Goal: Task Accomplishment & Management: Complete application form

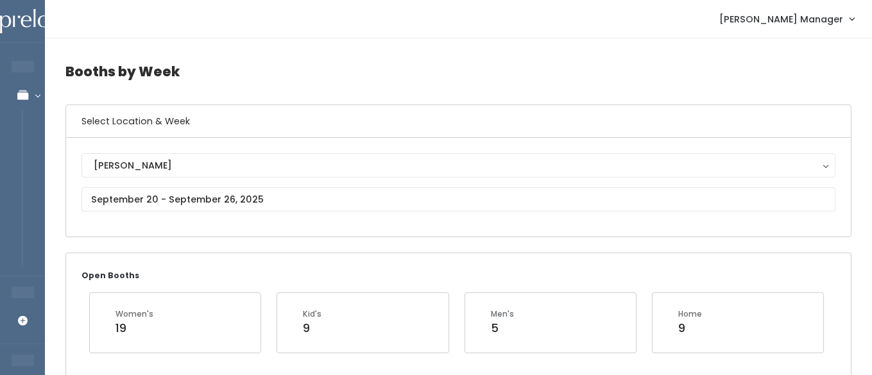
click at [813, 21] on span "[PERSON_NAME] Manager" at bounding box center [781, 19] width 124 height 14
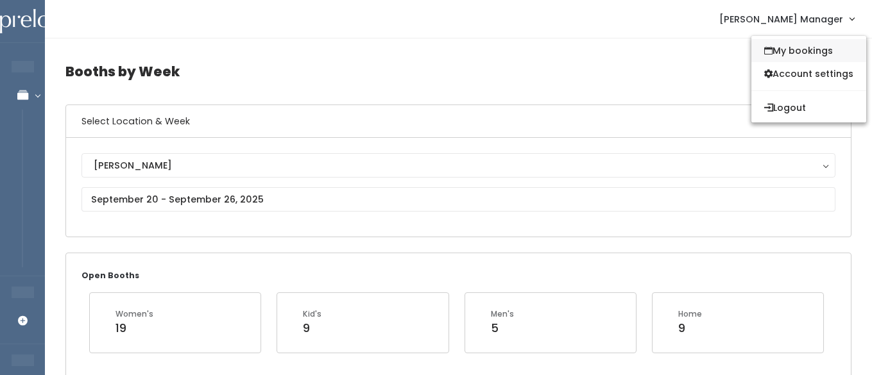
click at [789, 51] on link "My bookings" at bounding box center [808, 50] width 115 height 23
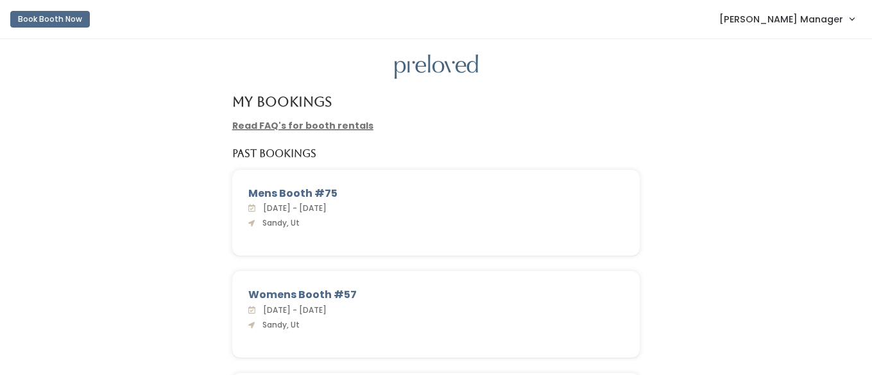
click at [819, 22] on span "[PERSON_NAME] Manager" at bounding box center [781, 19] width 124 height 14
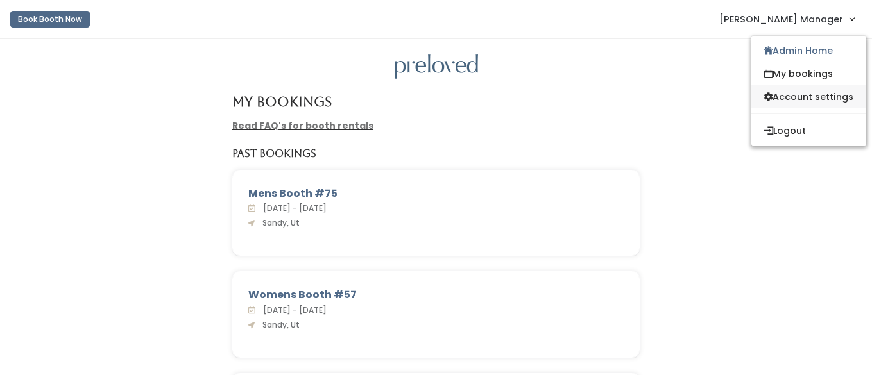
click at [789, 101] on link "Account settings" at bounding box center [808, 96] width 115 height 23
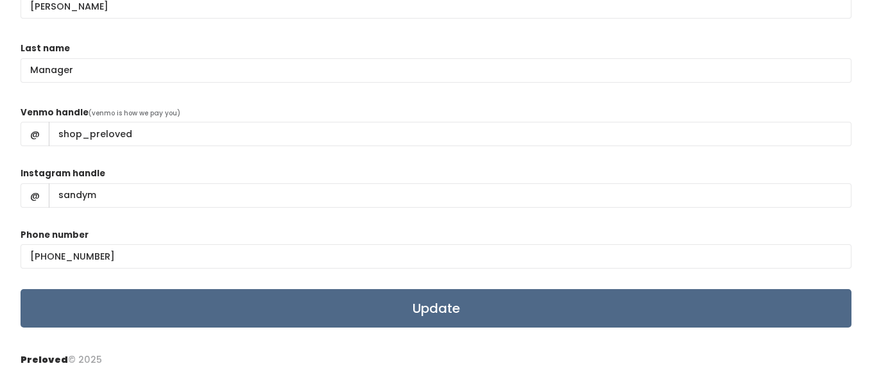
scroll to position [146, 0]
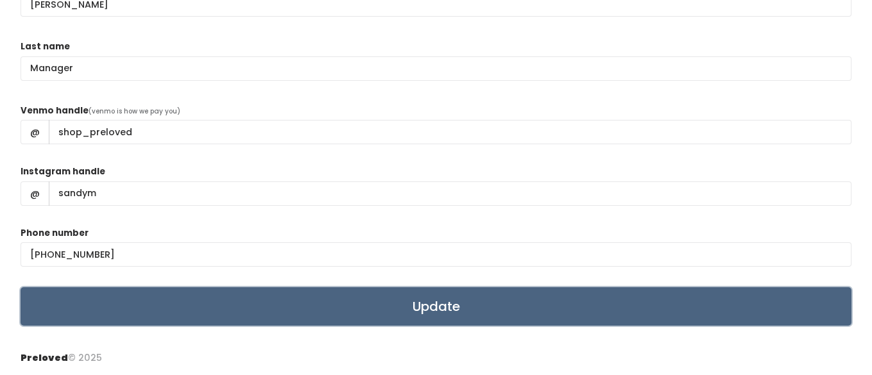
click at [281, 303] on input "Update" at bounding box center [436, 306] width 831 height 38
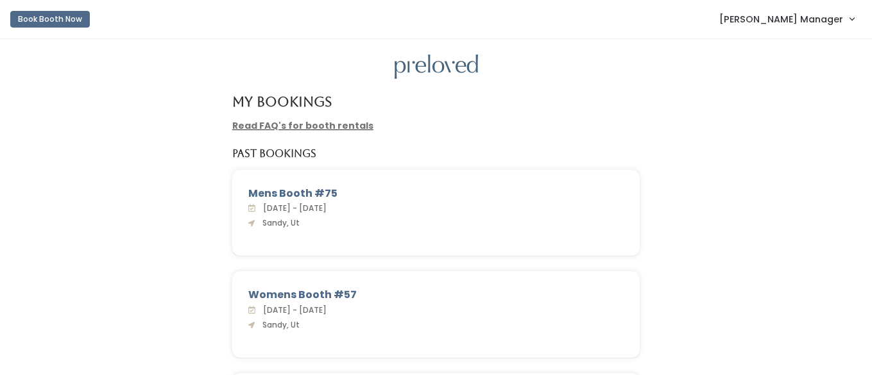
click at [778, 24] on span "[PERSON_NAME] Manager" at bounding box center [781, 19] width 124 height 14
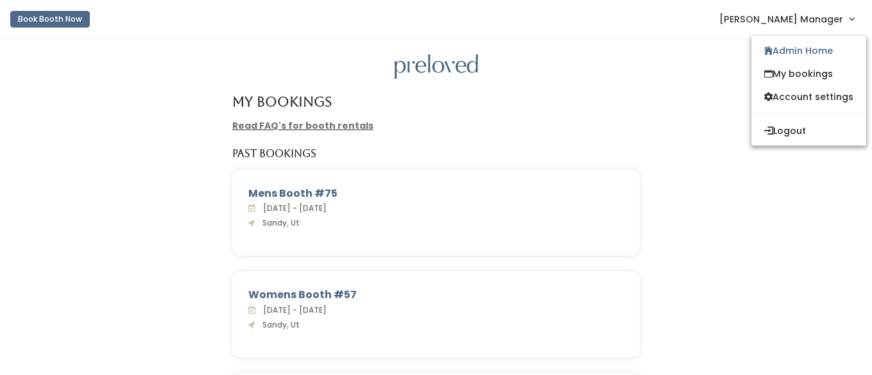
click at [300, 189] on div "Mens Booth #75" at bounding box center [436, 193] width 376 height 15
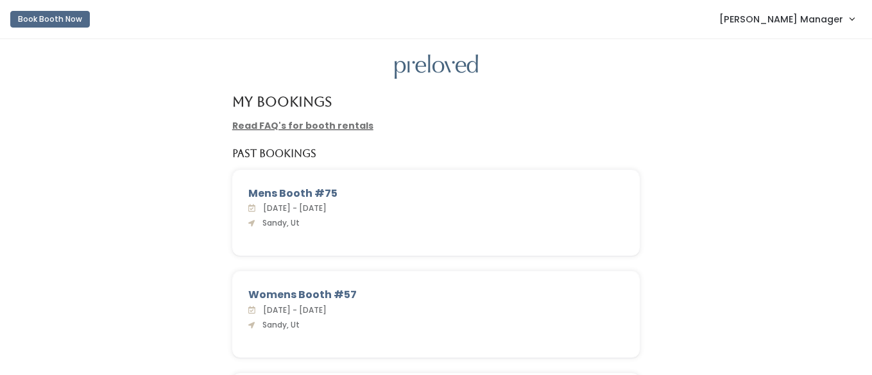
click at [290, 201] on div "Mens Booth #75" at bounding box center [436, 193] width 376 height 15
click at [296, 196] on div "Mens Booth #75" at bounding box center [436, 193] width 376 height 15
click at [829, 18] on span "[PERSON_NAME] Manager" at bounding box center [781, 19] width 124 height 14
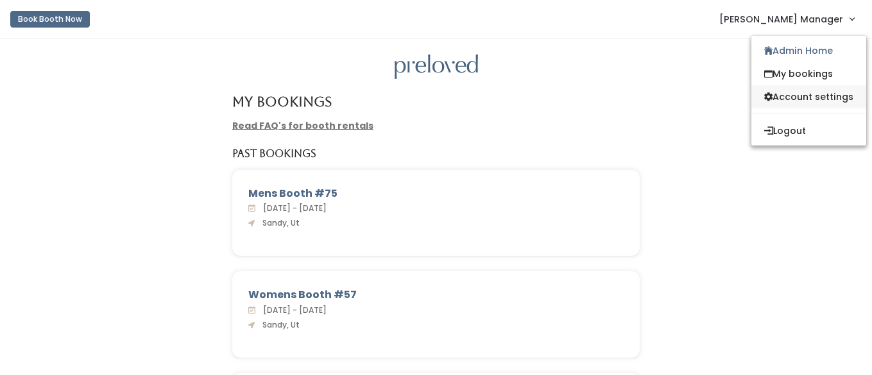
click at [794, 97] on link "Account settings" at bounding box center [808, 96] width 115 height 23
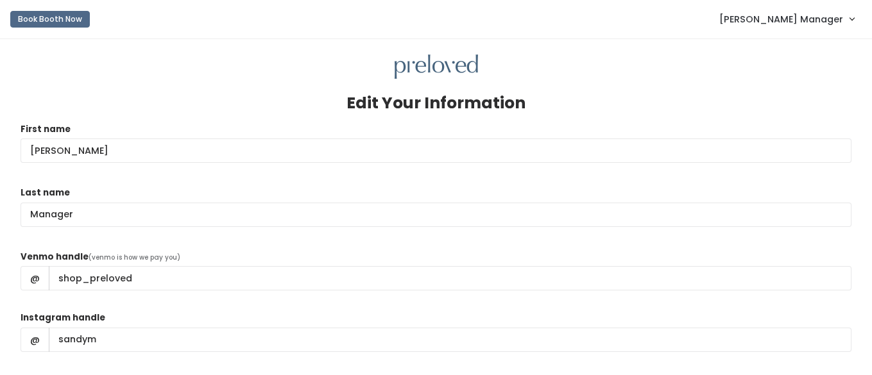
click at [786, 19] on span "[PERSON_NAME] Manager" at bounding box center [781, 19] width 124 height 14
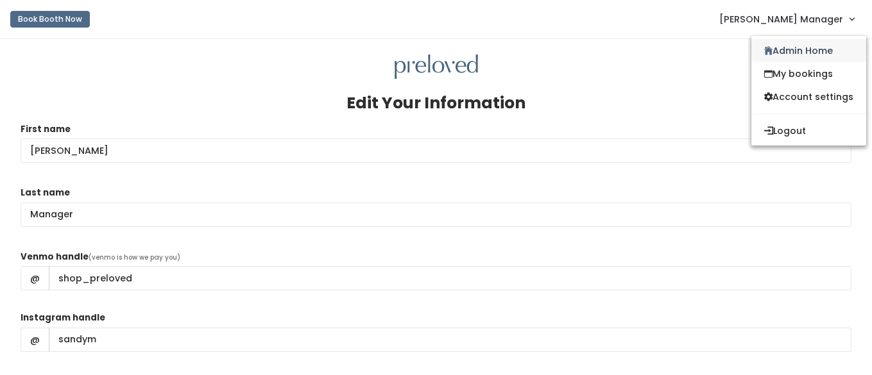
click at [777, 48] on link "Admin Home" at bounding box center [808, 50] width 115 height 23
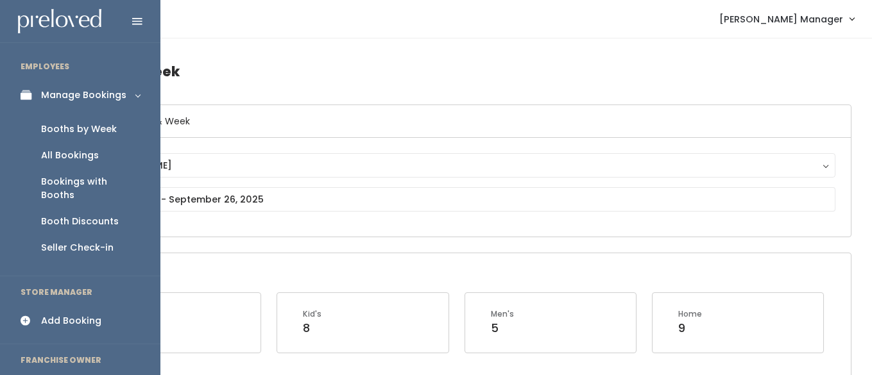
click at [71, 314] on div "Add Booking" at bounding box center [71, 320] width 60 height 13
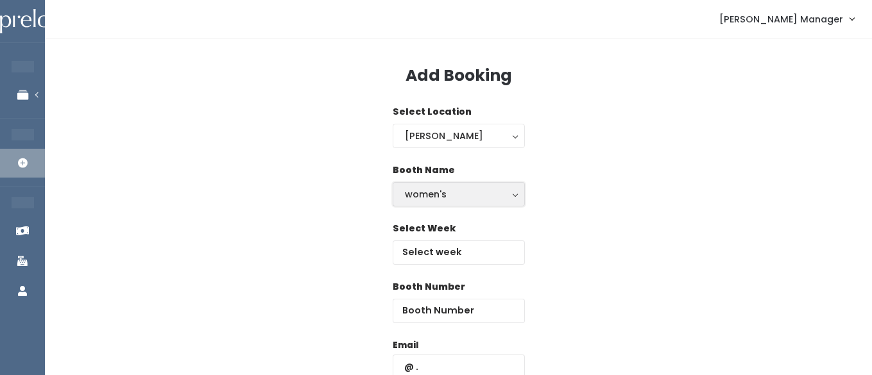
click at [455, 187] on div "women's" at bounding box center [459, 194] width 108 height 14
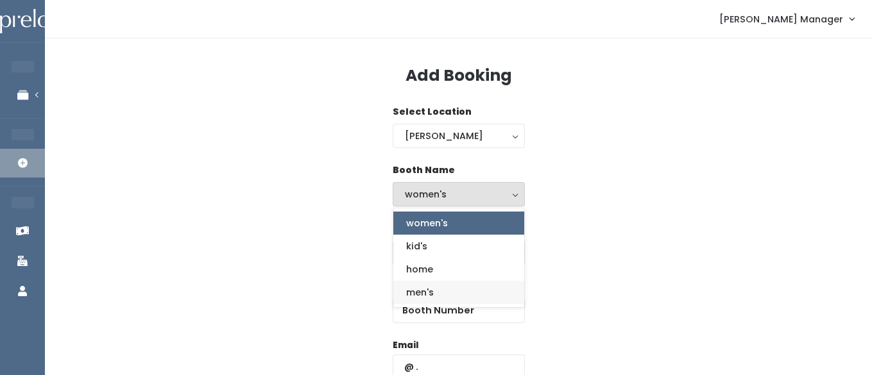
click at [411, 285] on span "men's" at bounding box center [420, 292] width 28 height 14
select select "mens"
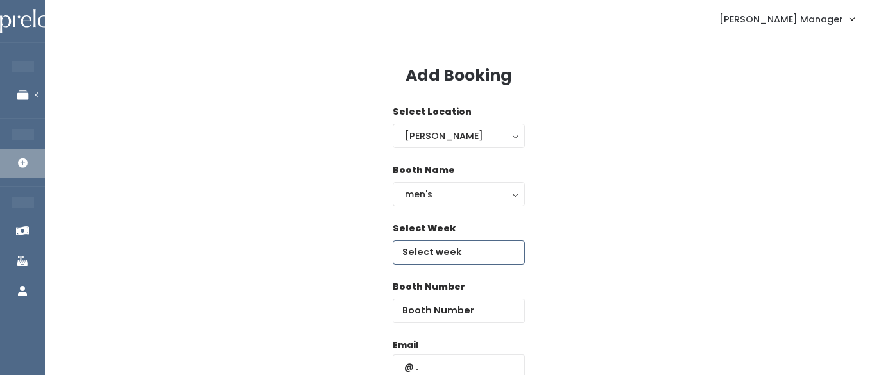
click at [438, 251] on input "text" at bounding box center [459, 253] width 132 height 24
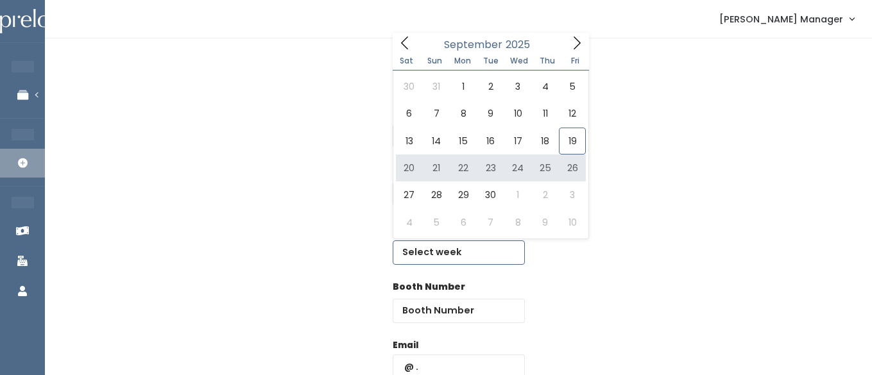
type input "September 20 to September 26"
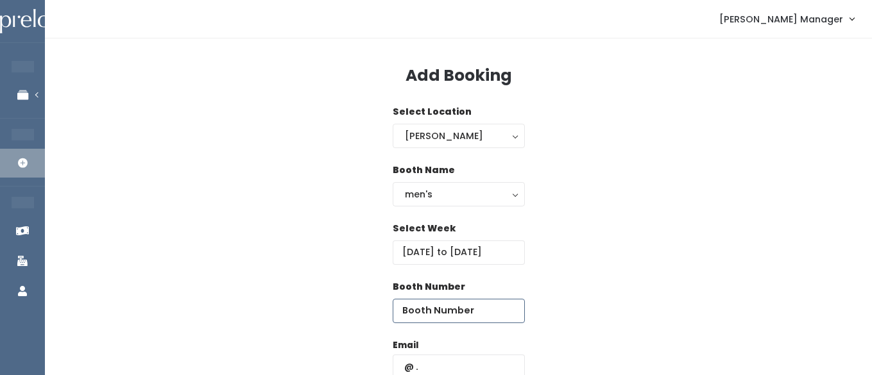
click at [435, 301] on input "number" at bounding box center [459, 311] width 132 height 24
type input "75"
click at [458, 355] on input "text" at bounding box center [459, 367] width 132 height 24
type input "s"
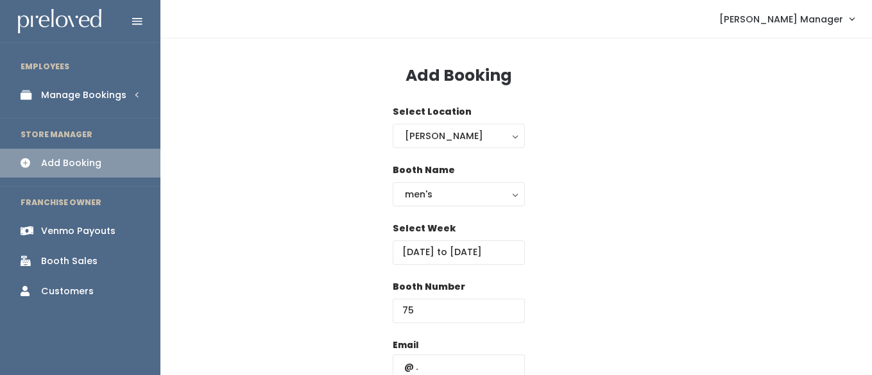
click at [54, 101] on div "Manage Bookings" at bounding box center [83, 95] width 85 height 13
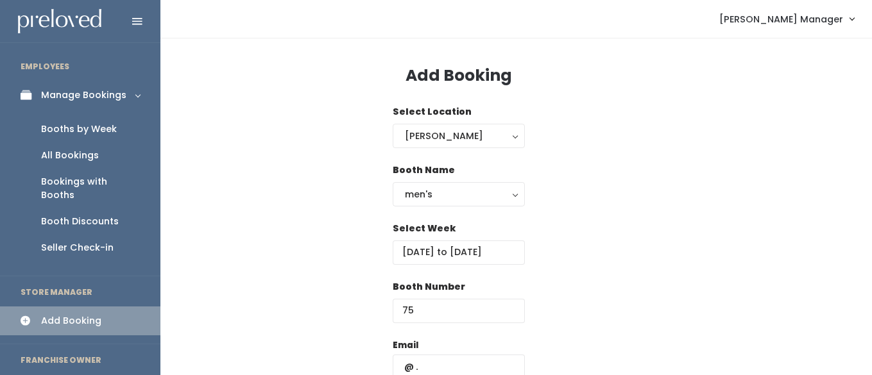
click at [73, 126] on div "Booths by Week" at bounding box center [79, 129] width 76 height 13
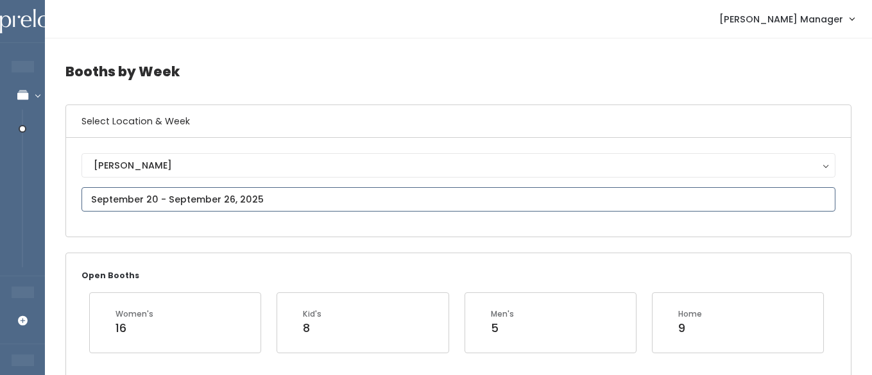
click at [136, 201] on input "text" at bounding box center [458, 199] width 754 height 24
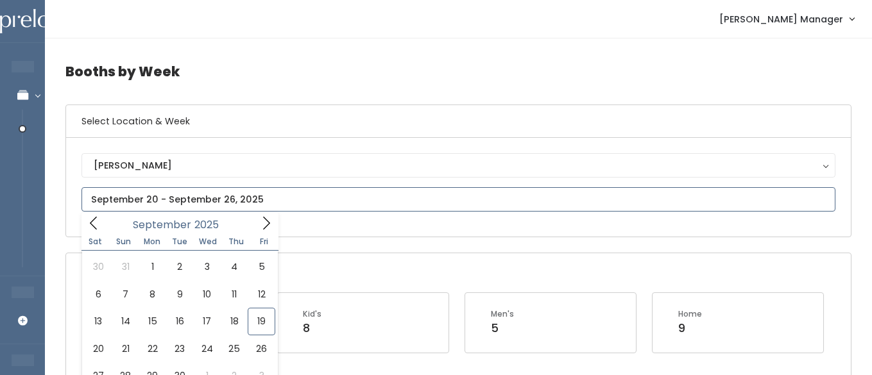
click at [89, 229] on icon at bounding box center [94, 223] width 14 height 14
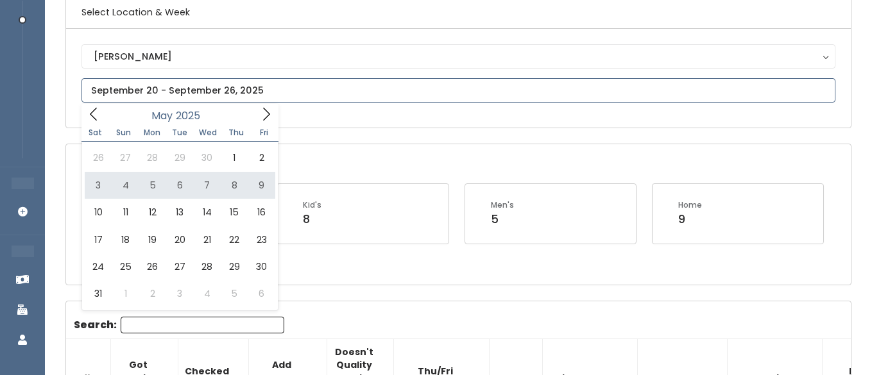
scroll to position [110, 0]
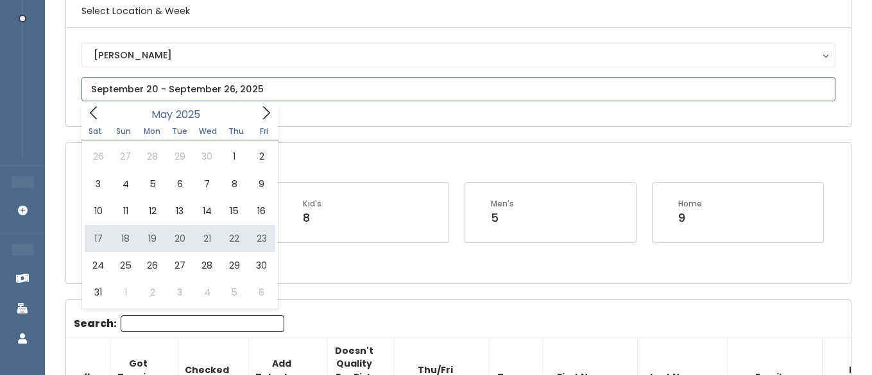
type input "May 17 to May 23"
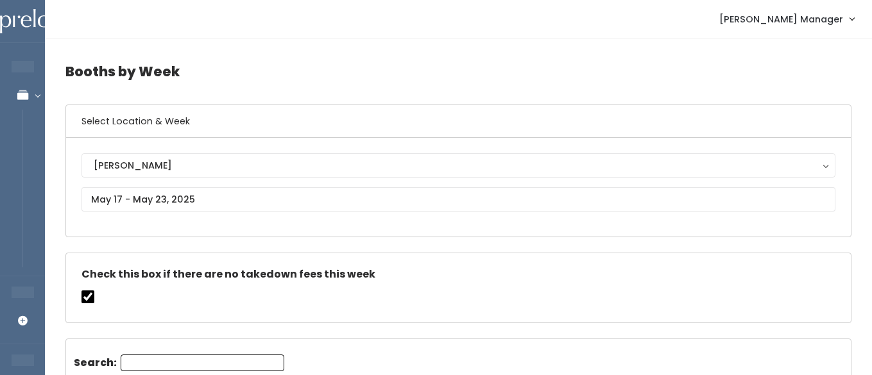
click at [796, 25] on span "[PERSON_NAME] Manager" at bounding box center [781, 19] width 124 height 14
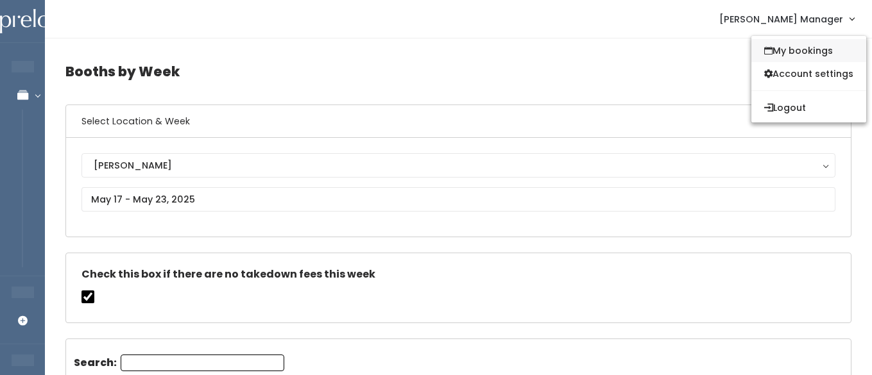
click at [793, 58] on link "My bookings" at bounding box center [808, 50] width 115 height 23
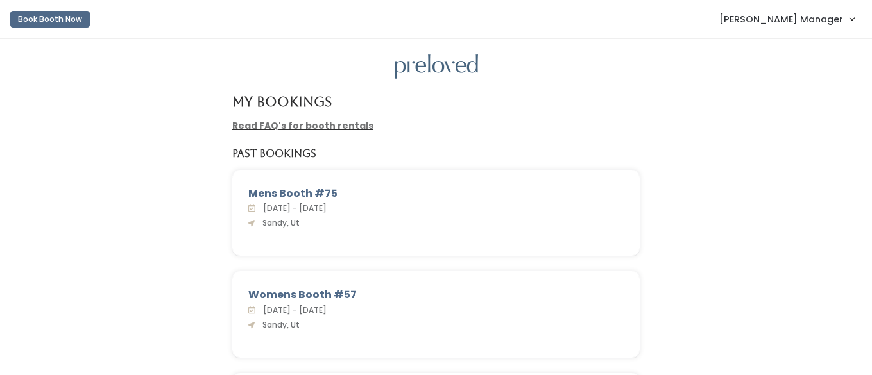
click at [817, 24] on span "[PERSON_NAME] Manager" at bounding box center [781, 19] width 124 height 14
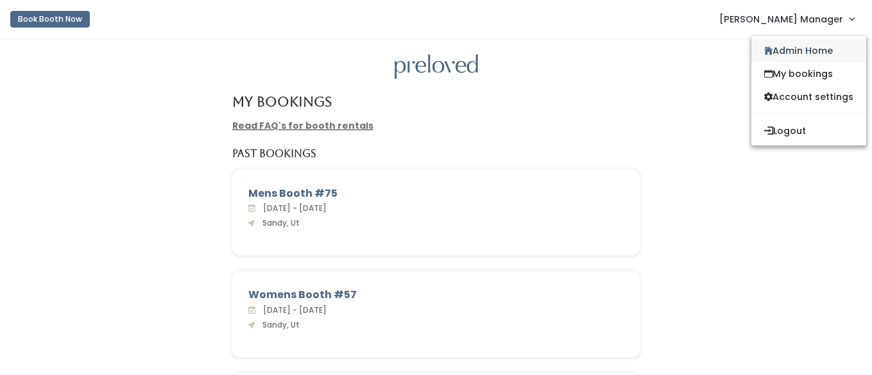
click at [764, 53] on icon at bounding box center [768, 51] width 8 height 10
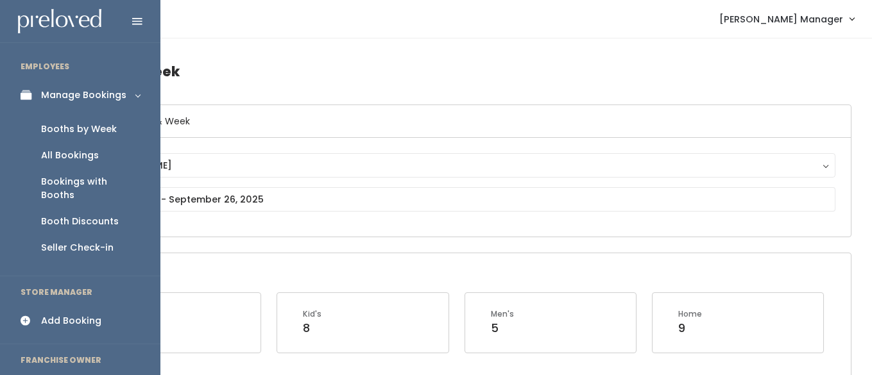
click at [37, 94] on icon at bounding box center [30, 95] width 18 height 11
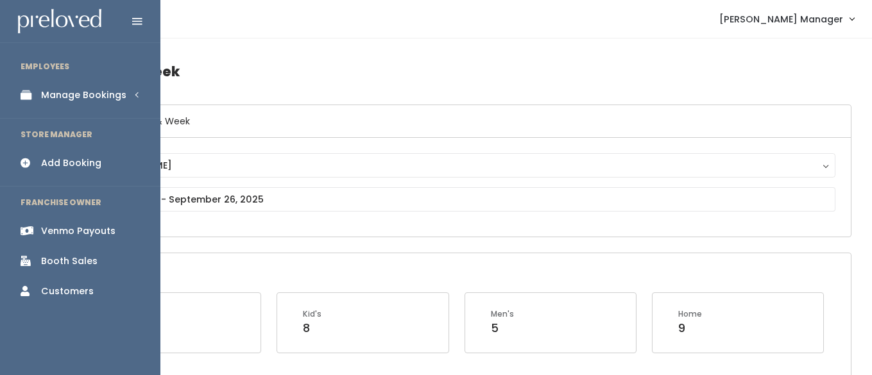
click at [61, 163] on div "Add Booking" at bounding box center [71, 163] width 60 height 13
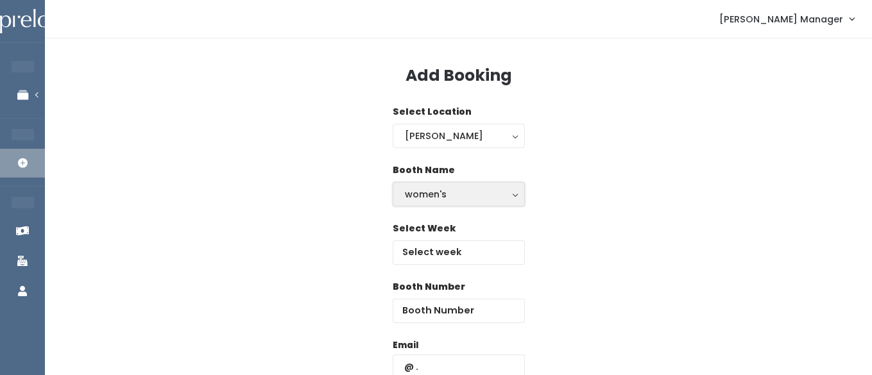
click at [439, 186] on button "women's" at bounding box center [459, 194] width 132 height 24
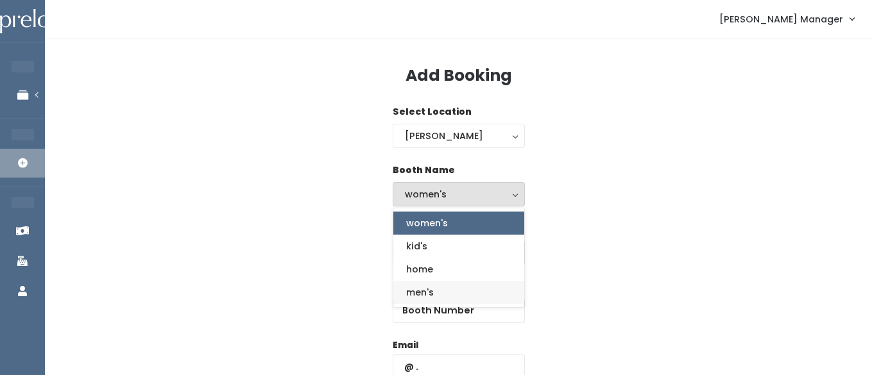
click at [414, 293] on span "men's" at bounding box center [420, 292] width 28 height 14
select select "mens"
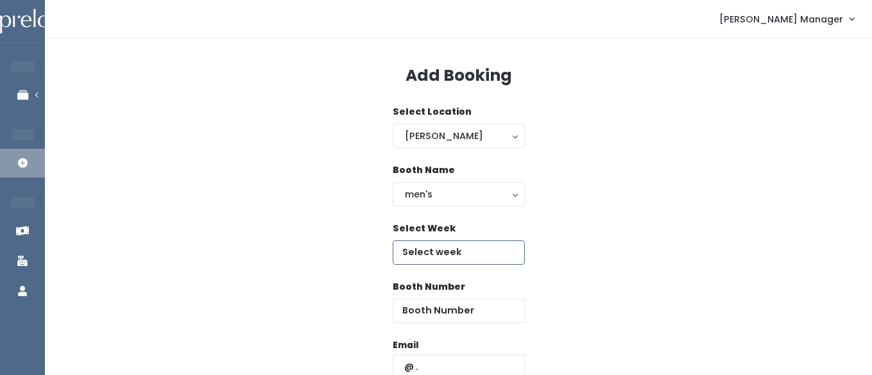
click at [453, 254] on input "text" at bounding box center [459, 253] width 132 height 24
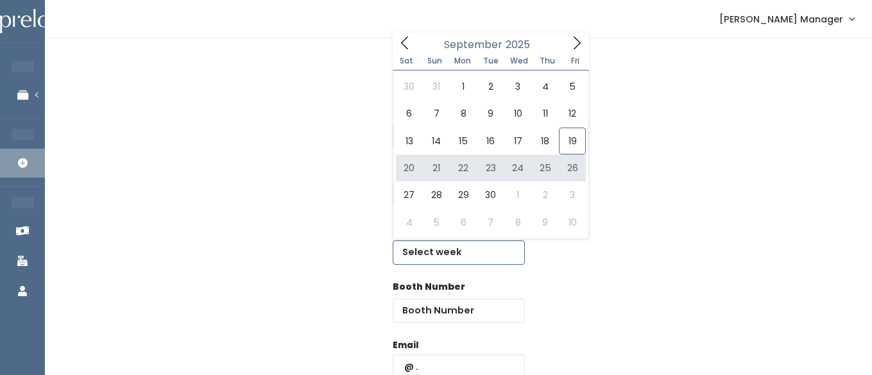
type input "September 20 to September 26"
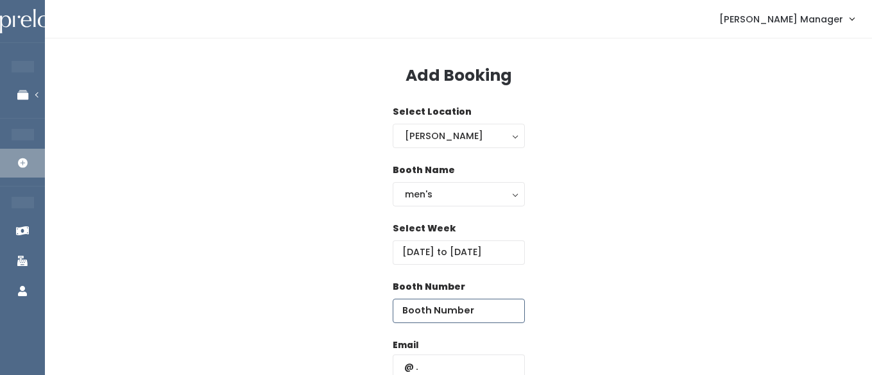
click at [493, 306] on input "number" at bounding box center [459, 311] width 132 height 24
type input "75"
click at [462, 362] on input "text" at bounding box center [459, 367] width 132 height 24
type input "[EMAIL_ADDRESS][DOMAIN_NAME]"
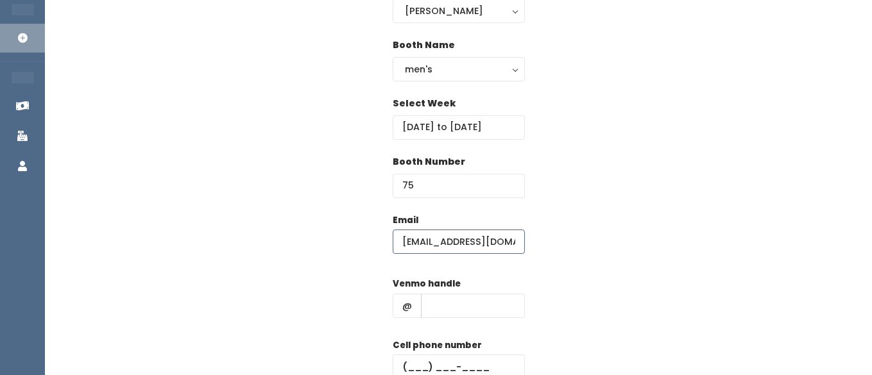
scroll to position [140, 0]
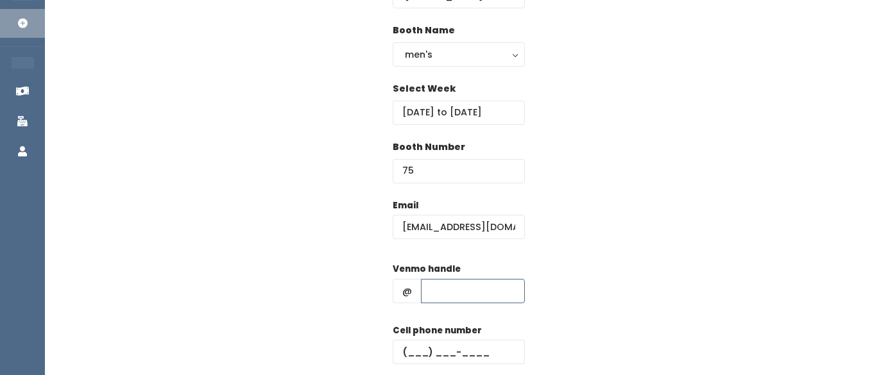
click at [445, 292] on input "text" at bounding box center [473, 291] width 104 height 24
type input "hhhh"
click at [429, 357] on input "text" at bounding box center [459, 352] width 132 height 24
type input "(555) 555-5555"
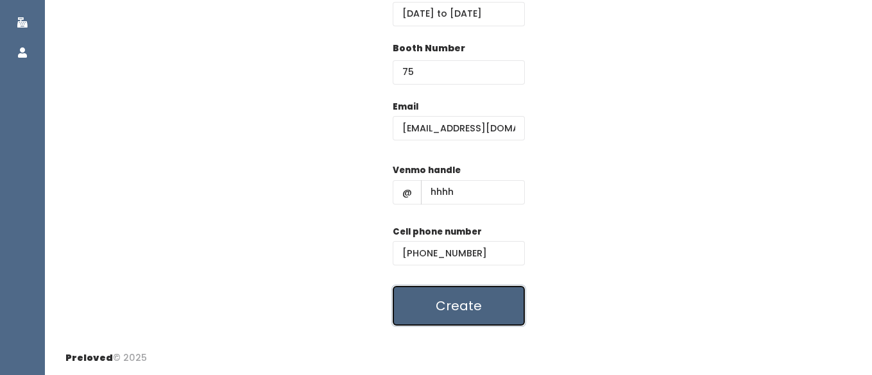
click at [459, 306] on button "Create" at bounding box center [459, 306] width 132 height 40
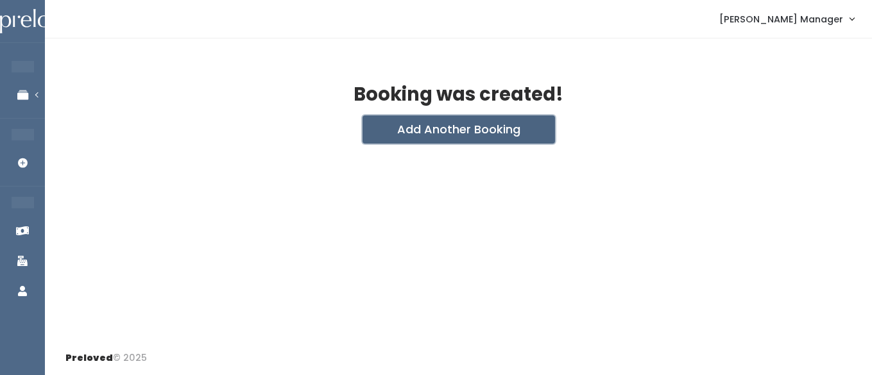
click at [434, 127] on button "Add Another Booking" at bounding box center [458, 129] width 192 height 28
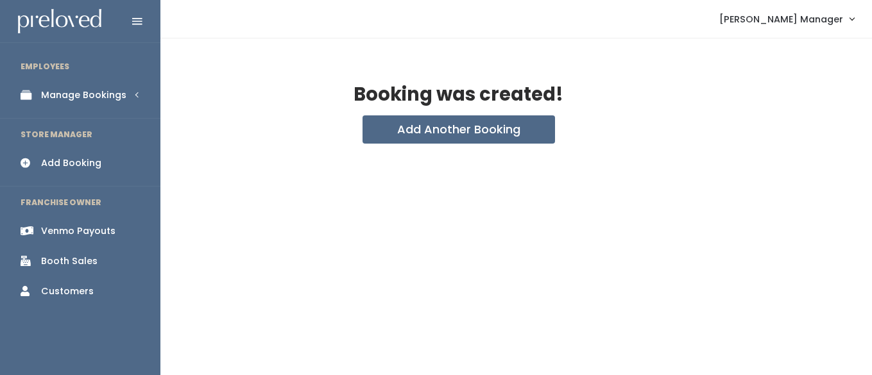
click at [42, 89] on div "Manage Bookings" at bounding box center [83, 95] width 85 height 13
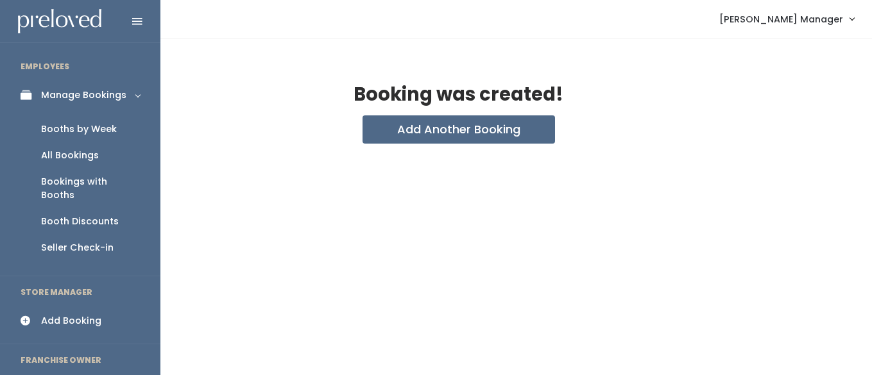
click at [63, 130] on div "Booths by Week" at bounding box center [79, 129] width 76 height 13
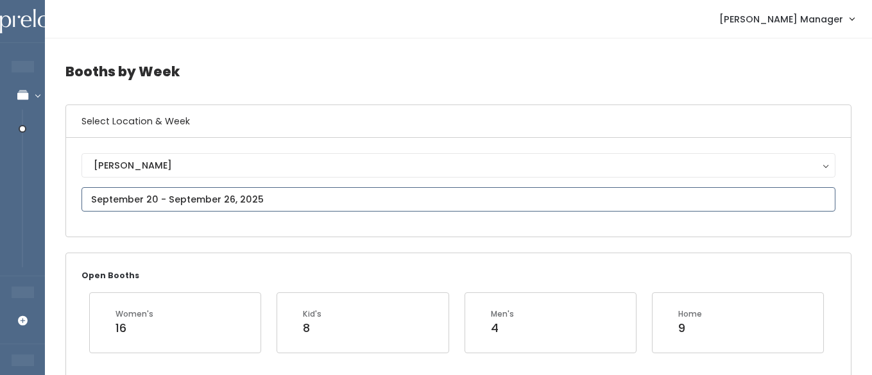
click at [206, 201] on input "text" at bounding box center [458, 199] width 754 height 24
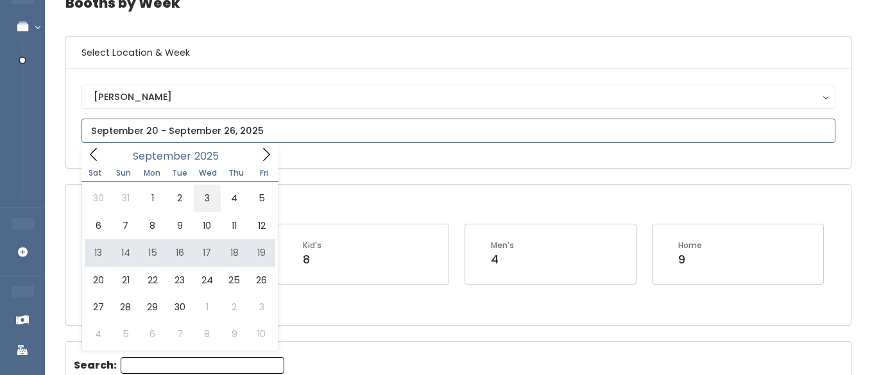
scroll to position [74, 0]
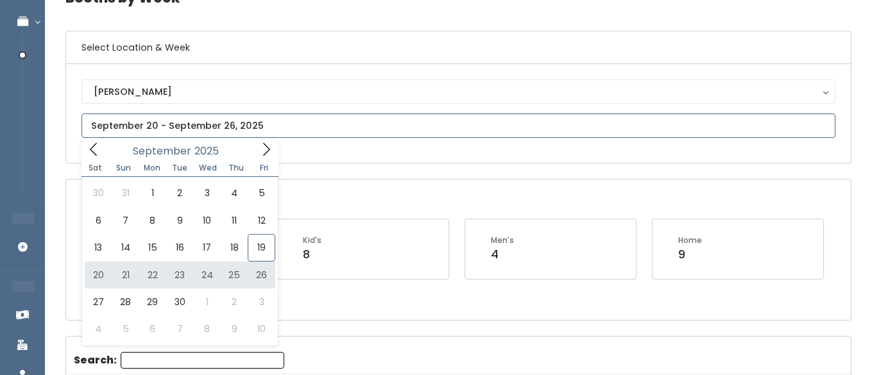
type input "September 20 to September 26"
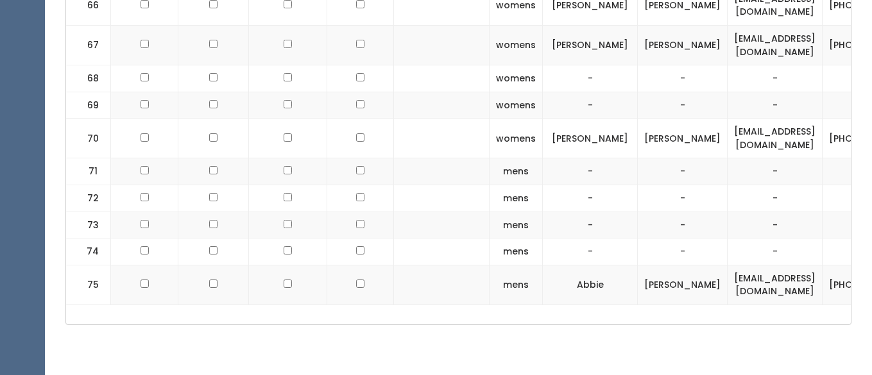
scroll to position [2702, 0]
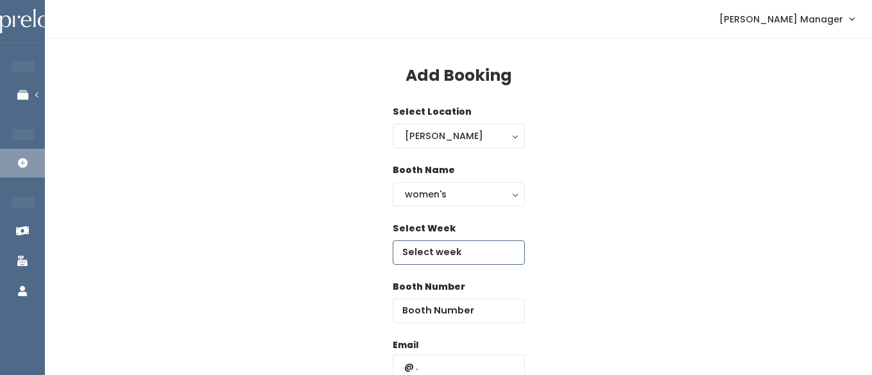
click at [441, 254] on input "text" at bounding box center [459, 253] width 132 height 24
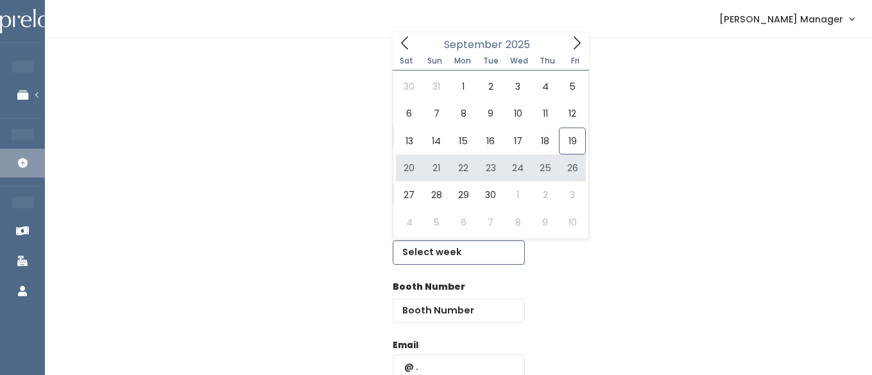
type input "September 20 to September 26"
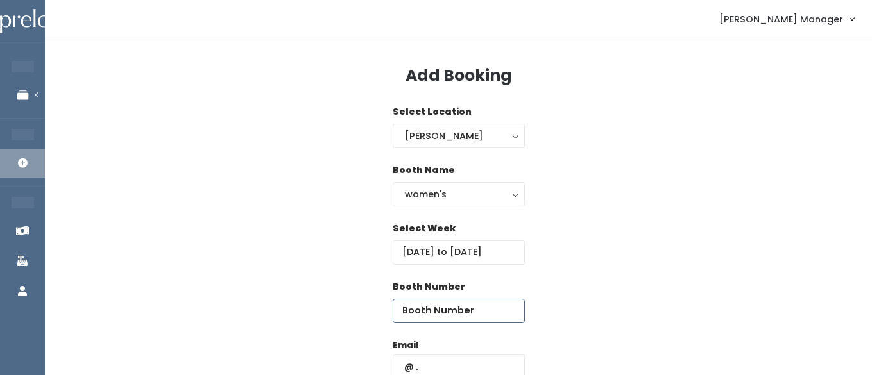
click at [480, 316] on input "number" at bounding box center [459, 311] width 132 height 24
type input "75"
click at [456, 360] on input "text" at bounding box center [459, 367] width 132 height 24
type input "abbie.dunkley55@gmail.com"
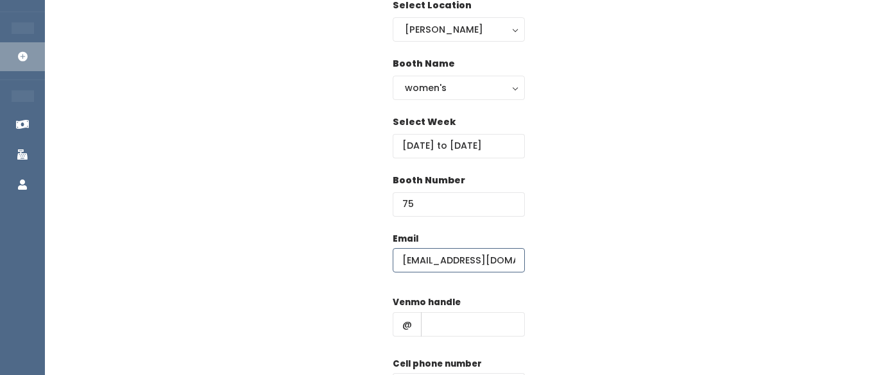
scroll to position [124, 0]
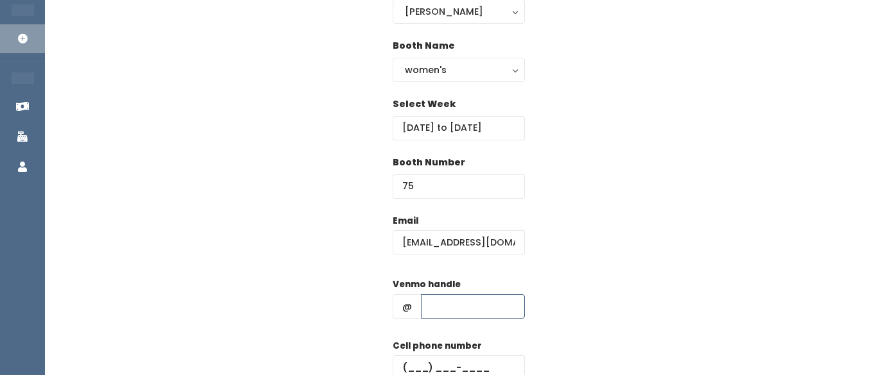
click at [456, 298] on input "text" at bounding box center [473, 306] width 104 height 24
type input "hhhh"
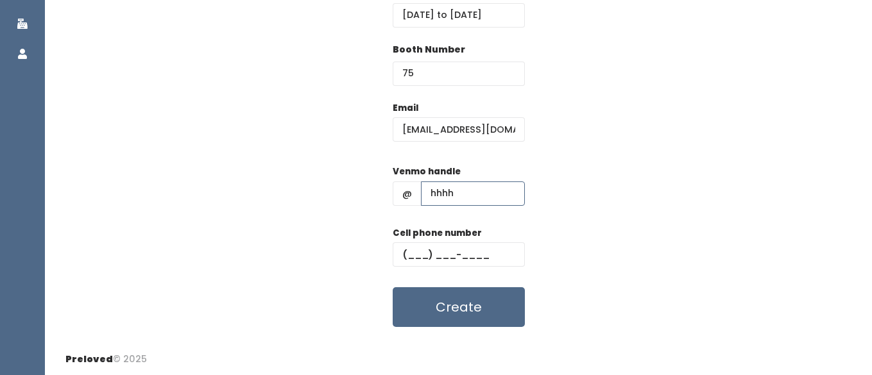
scroll to position [239, 0]
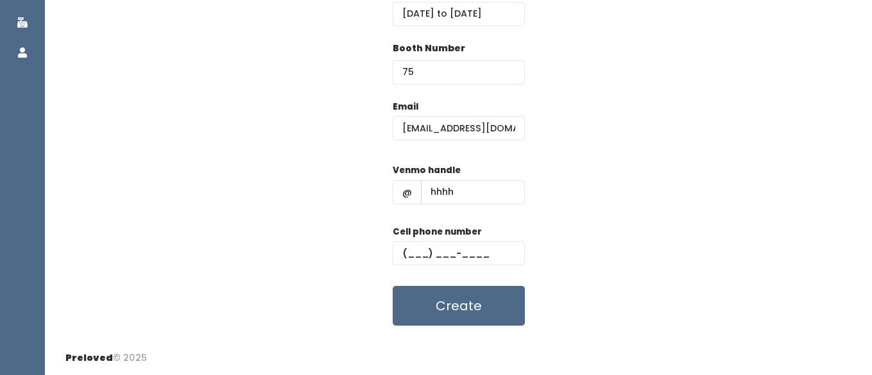
click at [443, 271] on div "Cell phone number" at bounding box center [459, 250] width 132 height 51
click at [442, 260] on input "text" at bounding box center [459, 253] width 132 height 24
type input "(555) 555-5555"
click at [432, 286] on button "Create" at bounding box center [459, 306] width 132 height 40
click at [433, 296] on button "Create" at bounding box center [459, 306] width 132 height 40
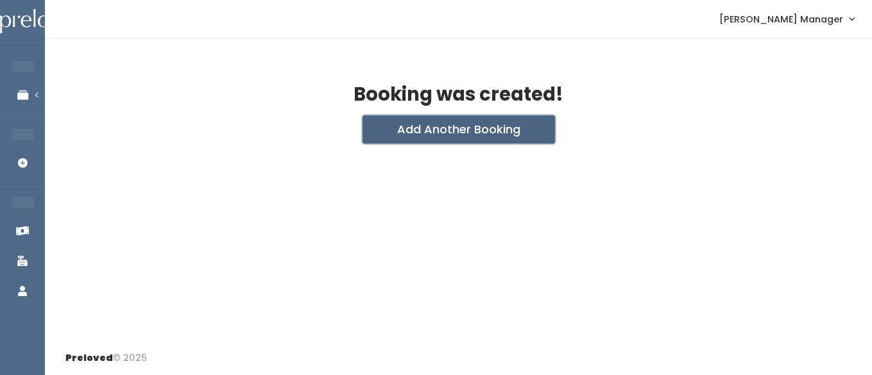
click at [416, 133] on button "Add Another Booking" at bounding box center [458, 129] width 192 height 28
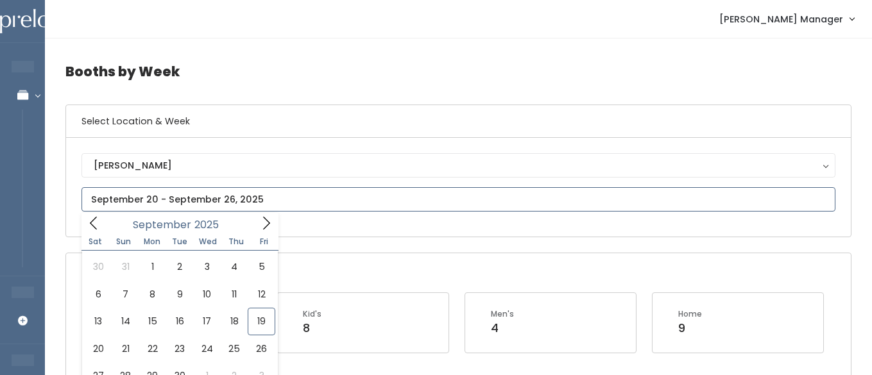
click at [155, 197] on input "text" at bounding box center [458, 199] width 754 height 24
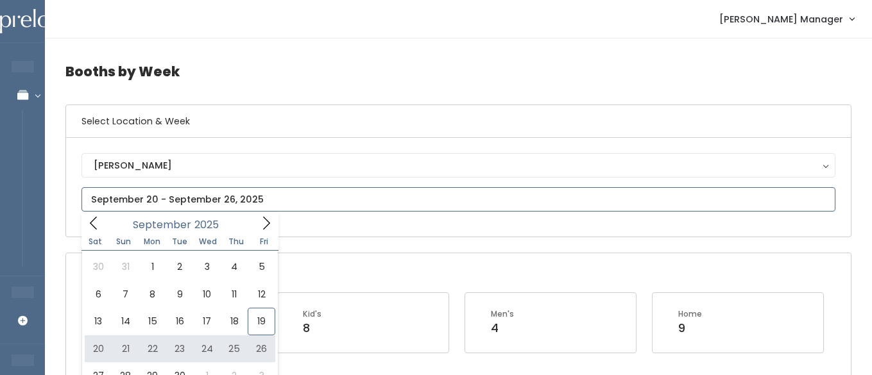
type input "[DATE] to [DATE]"
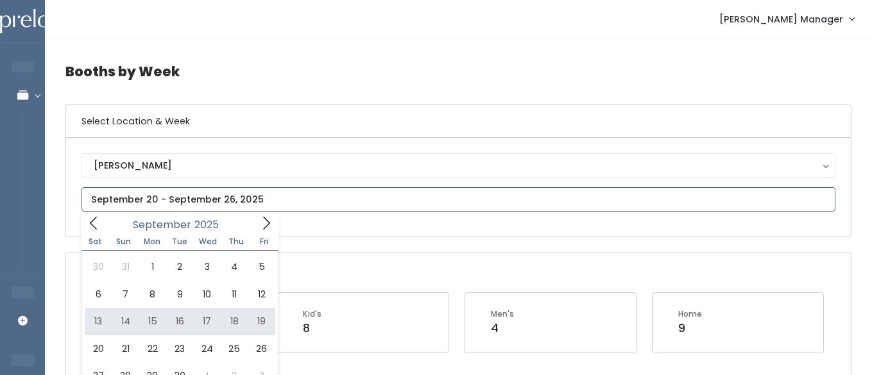
type input "September 13 to September 19"
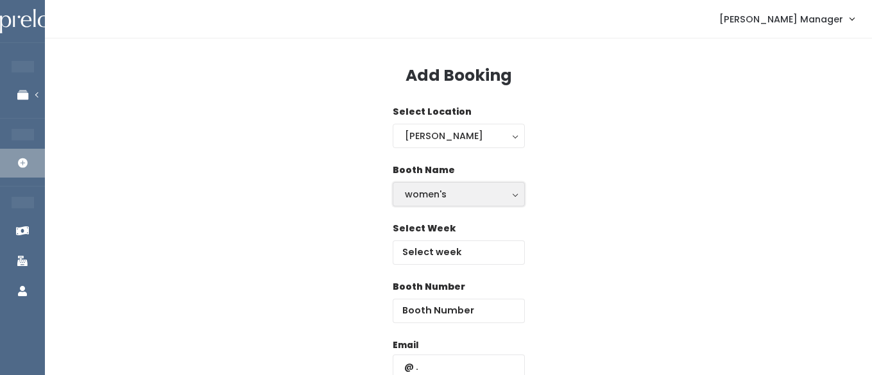
click at [414, 195] on div "women's" at bounding box center [459, 194] width 108 height 14
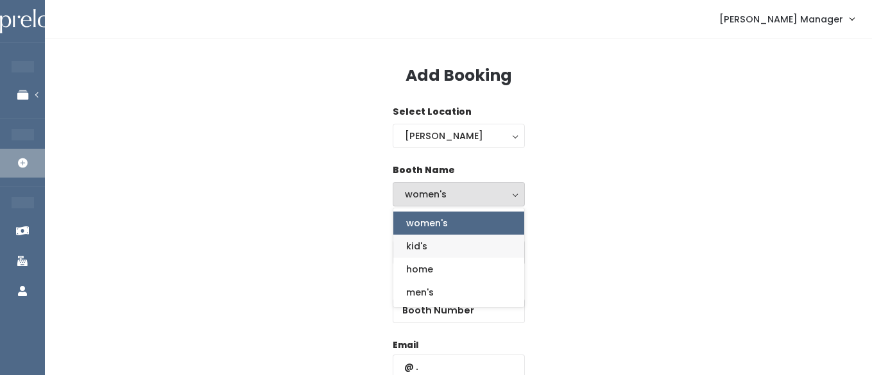
click at [414, 247] on span "kid's" at bounding box center [416, 246] width 21 height 14
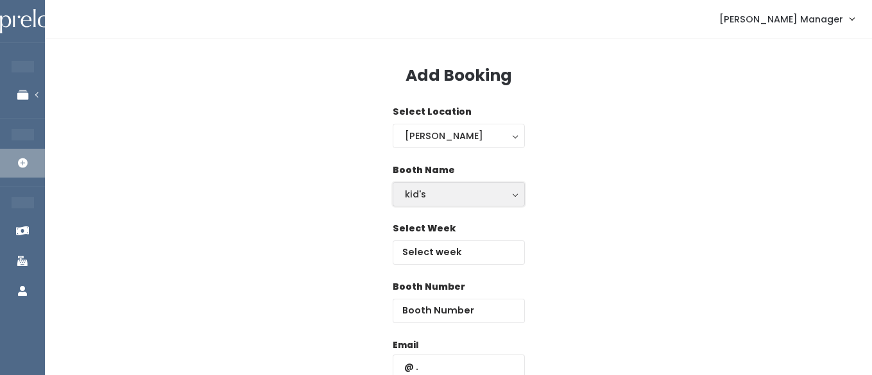
click at [432, 197] on div "kid's" at bounding box center [459, 194] width 108 height 14
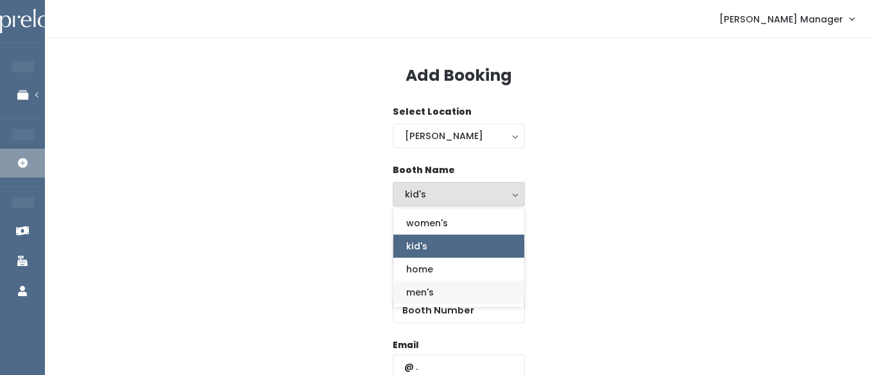
click at [416, 296] on span "men's" at bounding box center [420, 292] width 28 height 14
select select "mens"
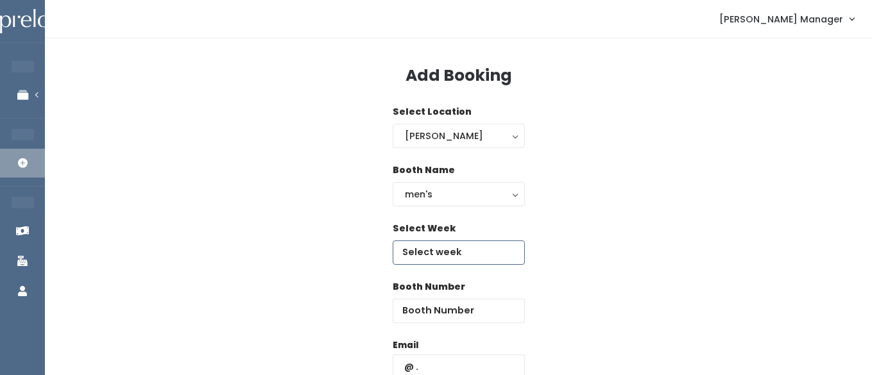
click at [427, 250] on input "text" at bounding box center [459, 253] width 132 height 24
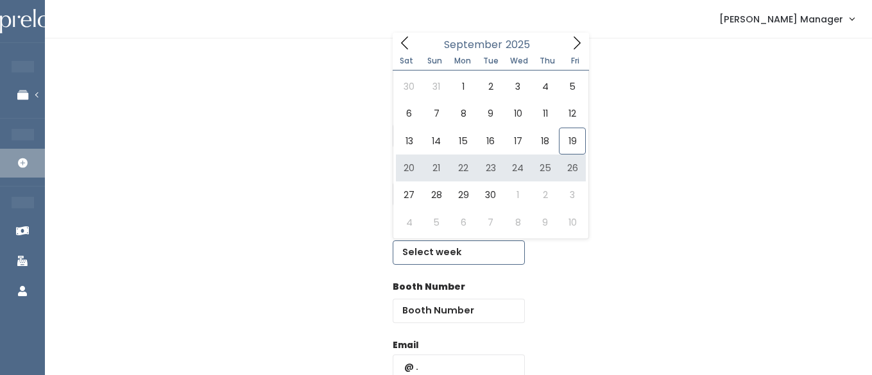
type input "September 20 to September 26"
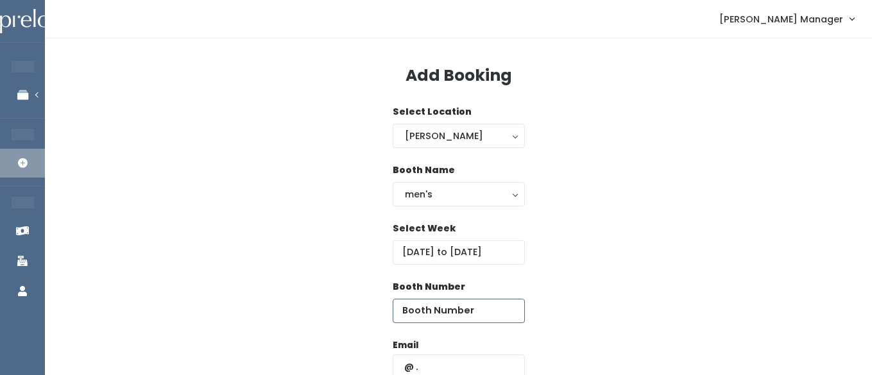
click at [469, 307] on input "number" at bounding box center [459, 311] width 132 height 24
type input "74"
click at [463, 361] on input "text" at bounding box center [459, 367] width 132 height 24
type input "[EMAIL_ADDRESS][DOMAIN_NAME]"
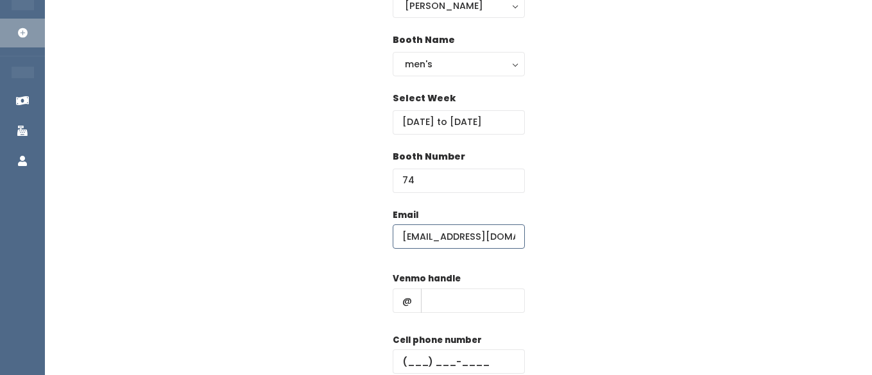
scroll to position [148, 0]
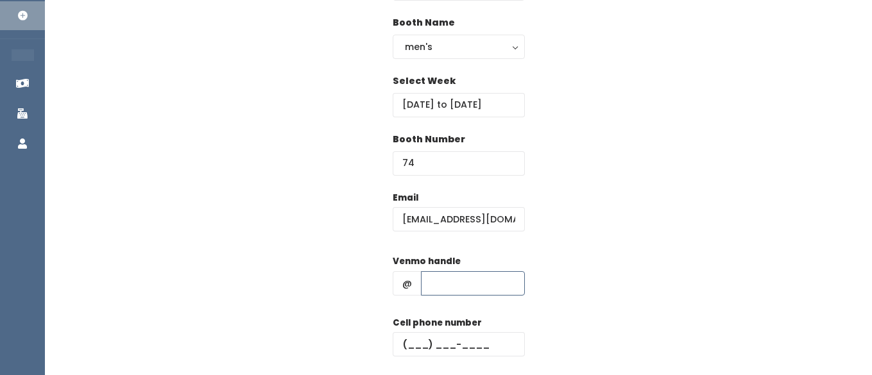
click at [449, 280] on input "text" at bounding box center [473, 283] width 104 height 24
type input "hhhh"
click at [432, 357] on div "Cell phone number" at bounding box center [459, 341] width 132 height 51
click at [438, 357] on div "Cell phone number" at bounding box center [459, 341] width 132 height 51
click at [438, 355] on input "text" at bounding box center [459, 344] width 132 height 24
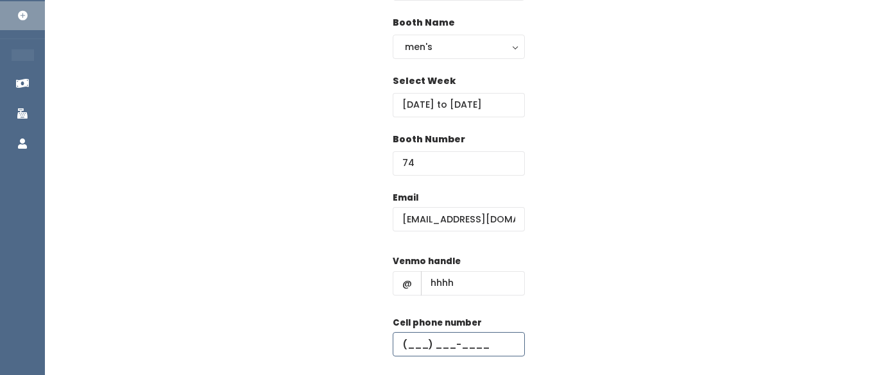
type input "(555) 555-5555"
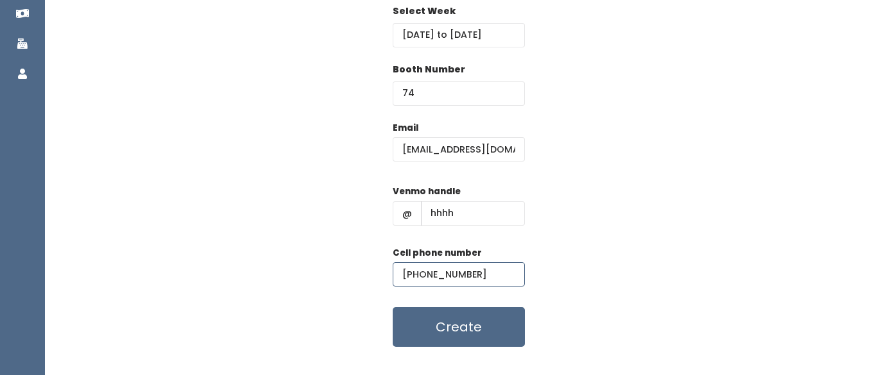
scroll to position [239, 0]
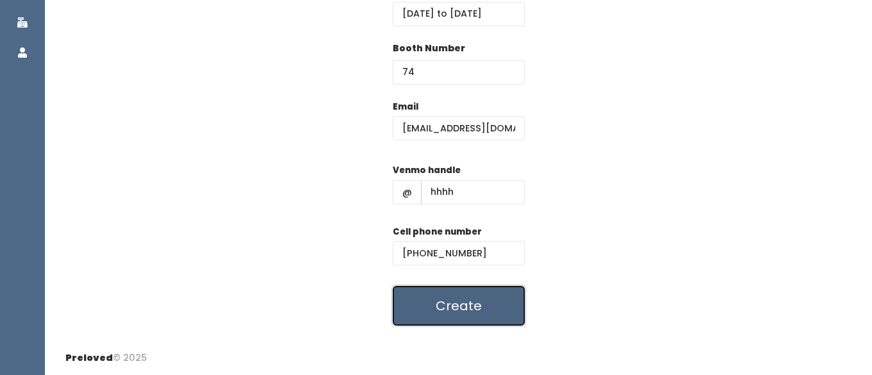
click at [445, 307] on button "Create" at bounding box center [459, 306] width 132 height 40
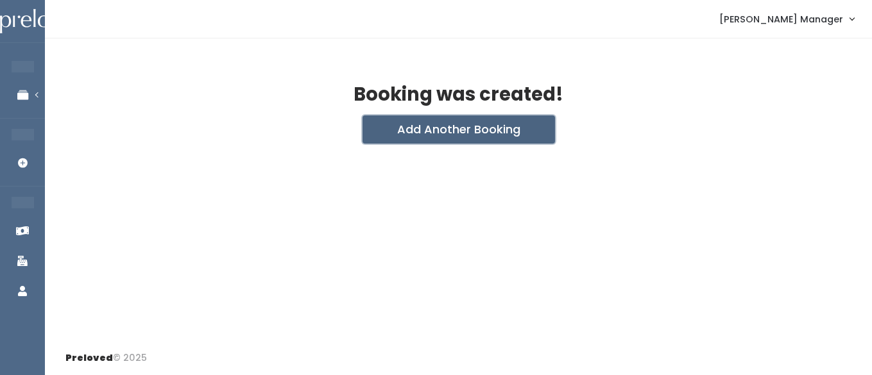
click at [427, 133] on button "Add Another Booking" at bounding box center [458, 129] width 192 height 28
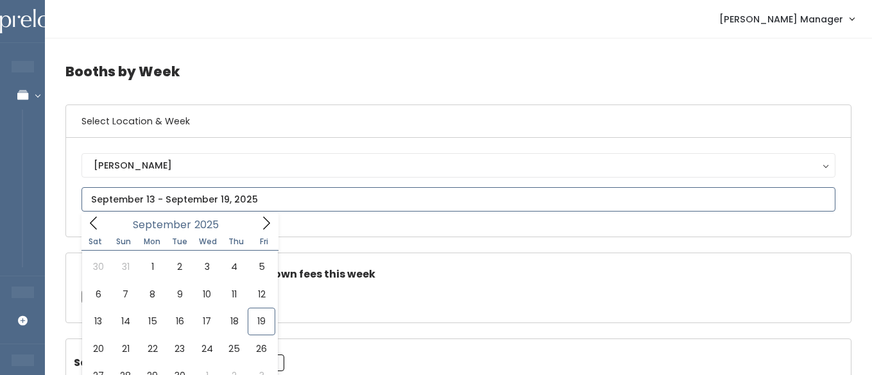
click at [195, 198] on input "text" at bounding box center [458, 199] width 754 height 24
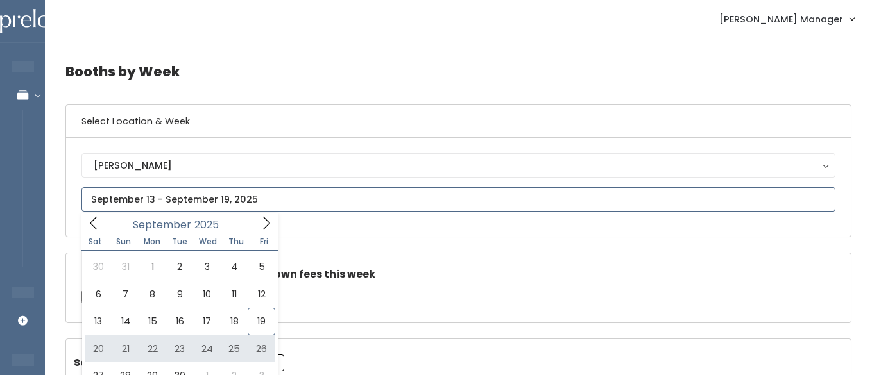
type input "September 20 to September 26"
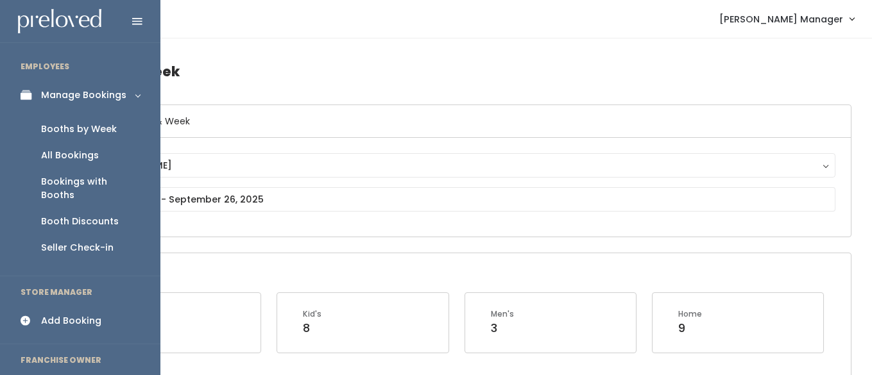
click at [56, 314] on div "Add Booking" at bounding box center [71, 320] width 60 height 13
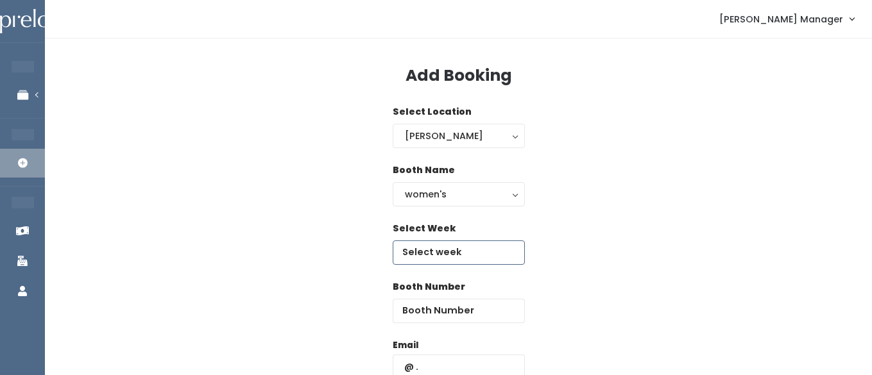
click at [434, 243] on input "text" at bounding box center [459, 253] width 132 height 24
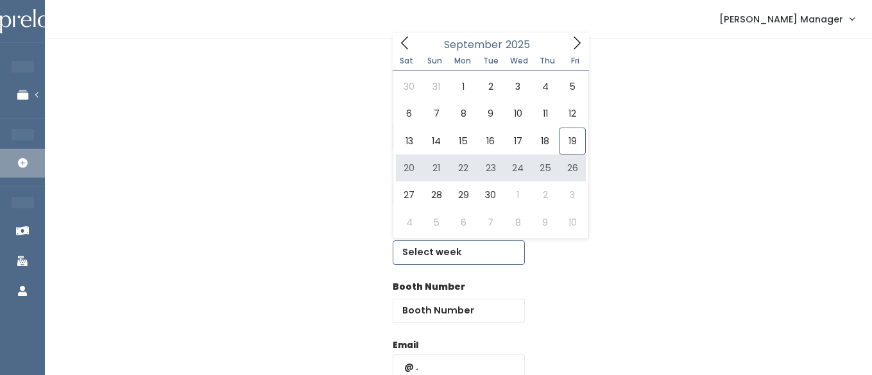
type input "September 20 to September 26"
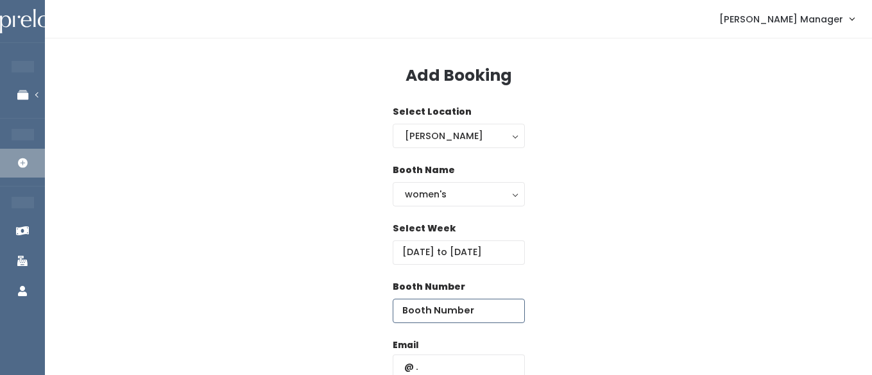
click at [480, 303] on input "number" at bounding box center [459, 311] width 132 height 24
type input "53"
click at [461, 367] on input "text" at bounding box center [459, 367] width 132 height 24
type input "anne.kanzee81012@gmail.com"
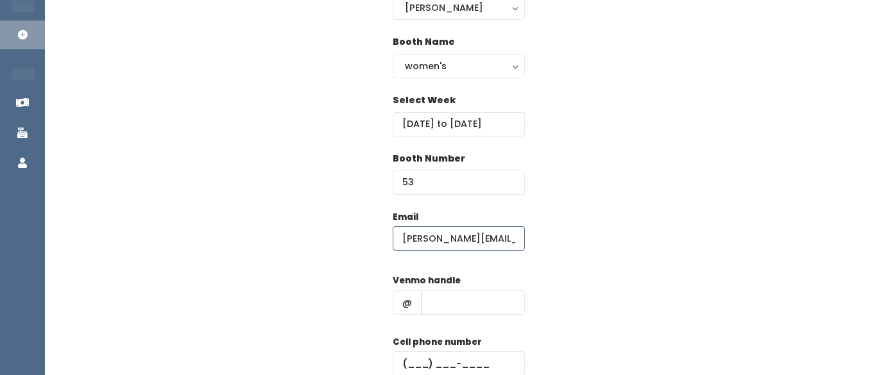
scroll to position [158, 0]
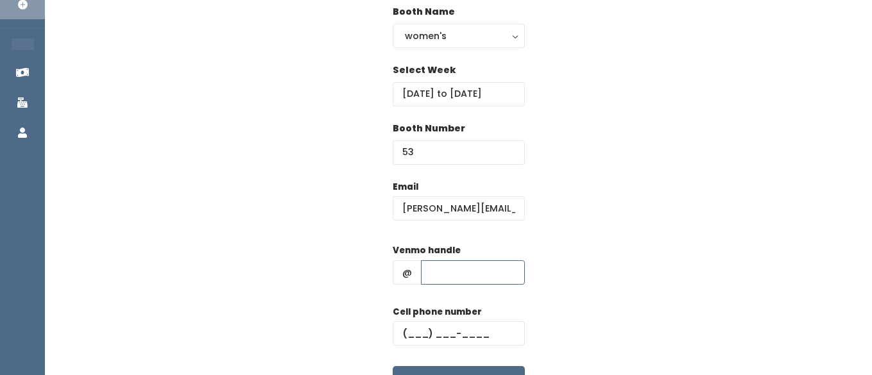
click at [452, 270] on input "text" at bounding box center [473, 272] width 104 height 24
type input "hhhh"
click at [426, 334] on input "text" at bounding box center [459, 333] width 132 height 24
type input "(555) 555-5555"
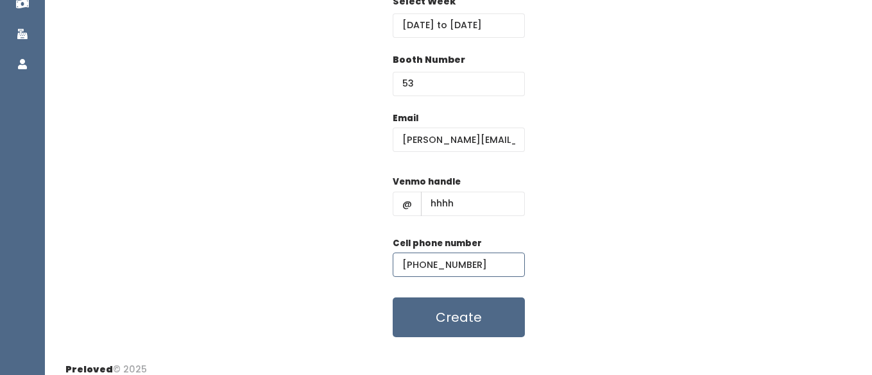
scroll to position [233, 0]
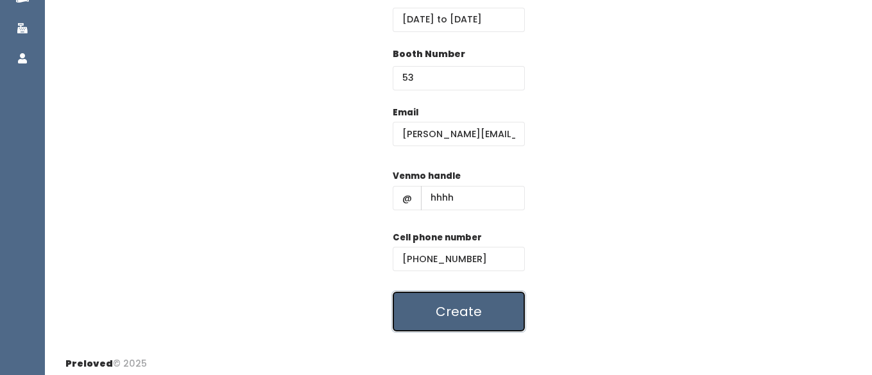
click at [446, 314] on button "Create" at bounding box center [459, 312] width 132 height 40
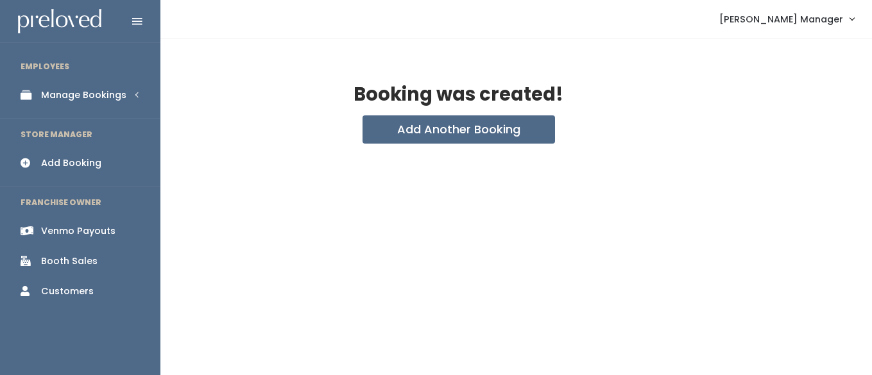
click at [37, 87] on link "Manage Bookings" at bounding box center [80, 95] width 160 height 29
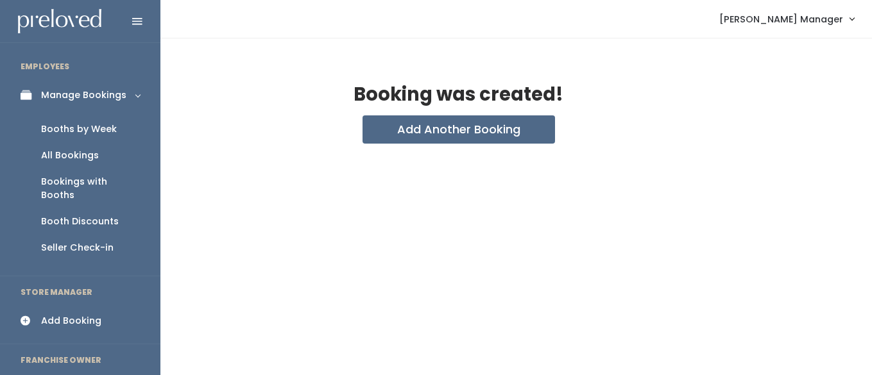
click at [61, 123] on div "Booths by Week" at bounding box center [79, 129] width 76 height 13
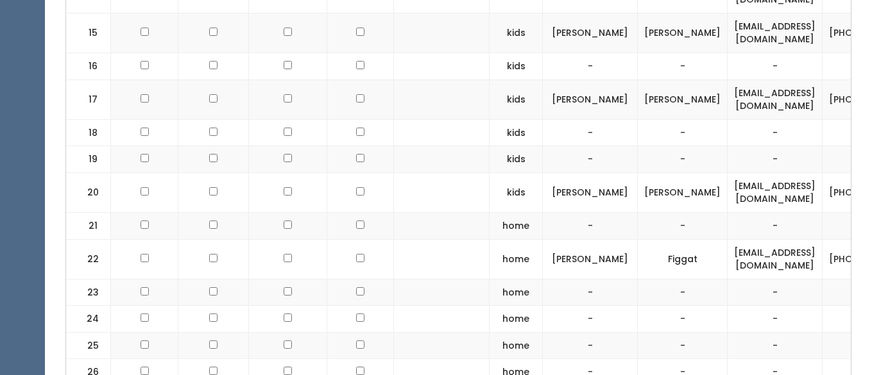
scroll to position [1008, 0]
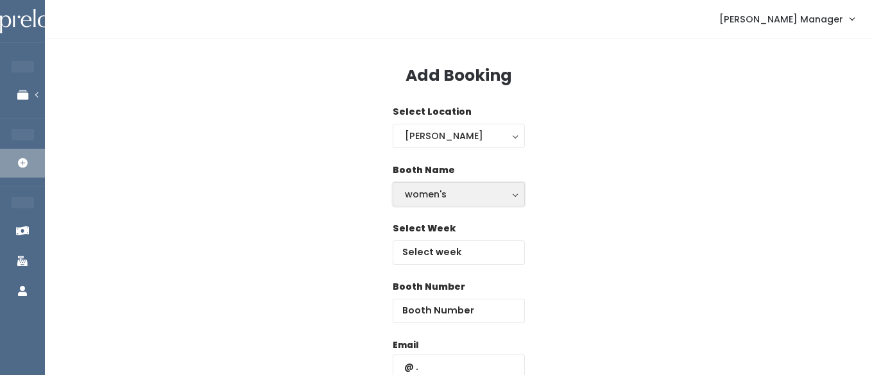
click at [446, 196] on div "women's" at bounding box center [459, 194] width 108 height 14
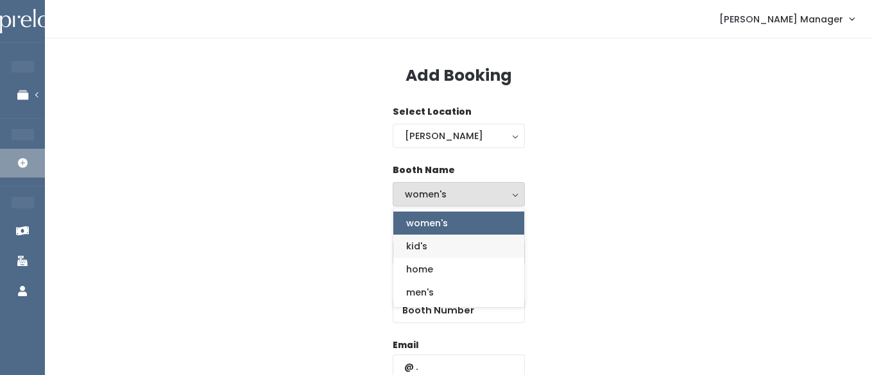
click at [421, 247] on span "kid's" at bounding box center [416, 246] width 21 height 14
select select "kids"
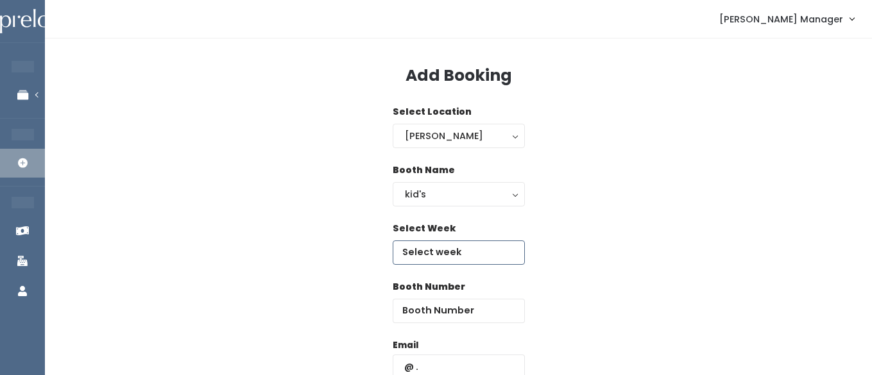
click at [421, 248] on input "text" at bounding box center [459, 253] width 132 height 24
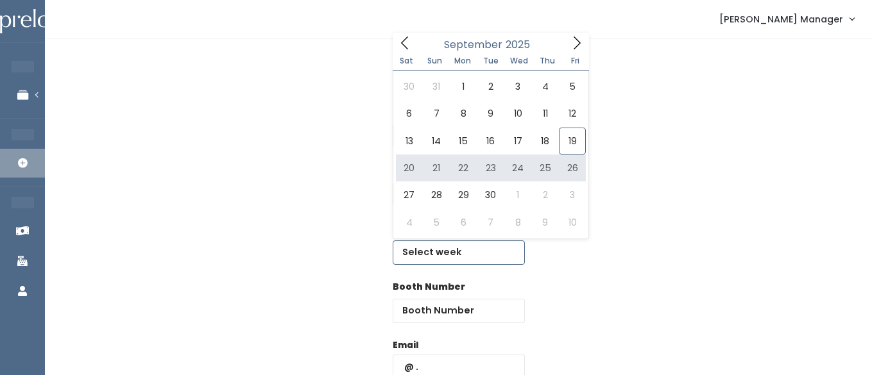
type input "September 20 to September 26"
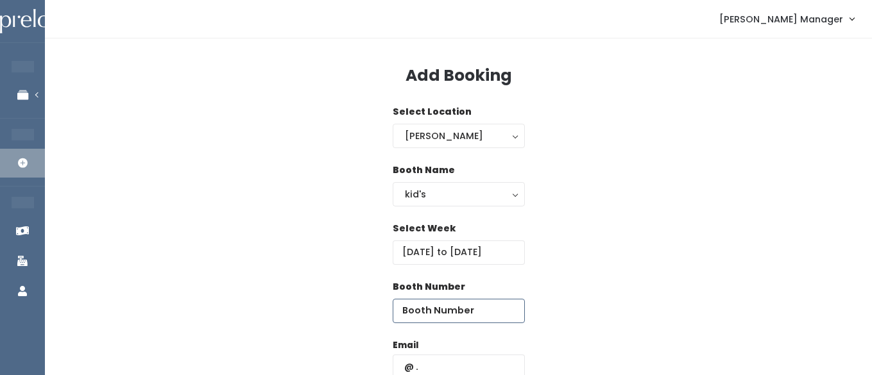
click at [488, 308] on input "number" at bounding box center [459, 311] width 132 height 24
type input "18"
click at [477, 359] on input "text" at bounding box center [459, 367] width 132 height 24
type input "[PERSON_NAME][EMAIL_ADDRESS][DOMAIN_NAME]"
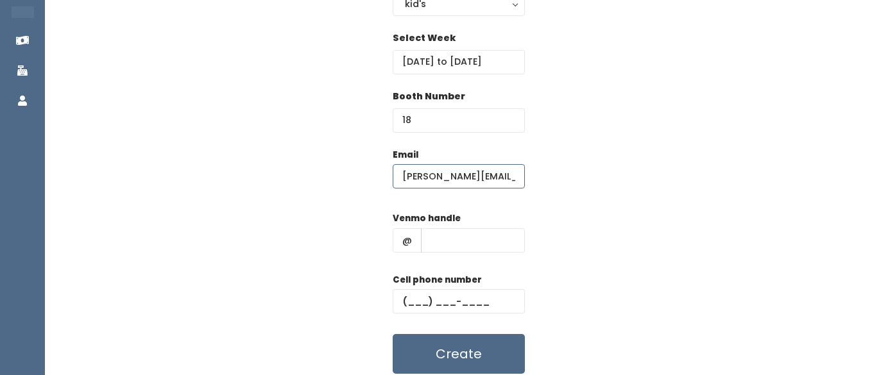
scroll to position [233, 0]
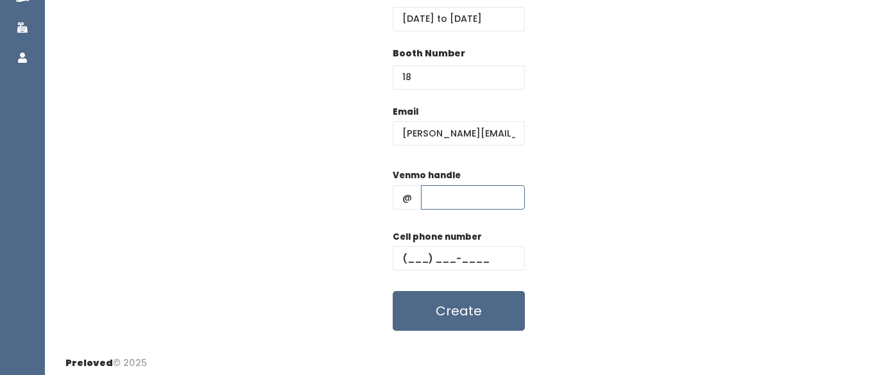
click at [444, 199] on input "text" at bounding box center [473, 197] width 104 height 24
type input "hhhh"
click at [449, 252] on input "text" at bounding box center [459, 258] width 132 height 24
type input "(555) 555-5555"
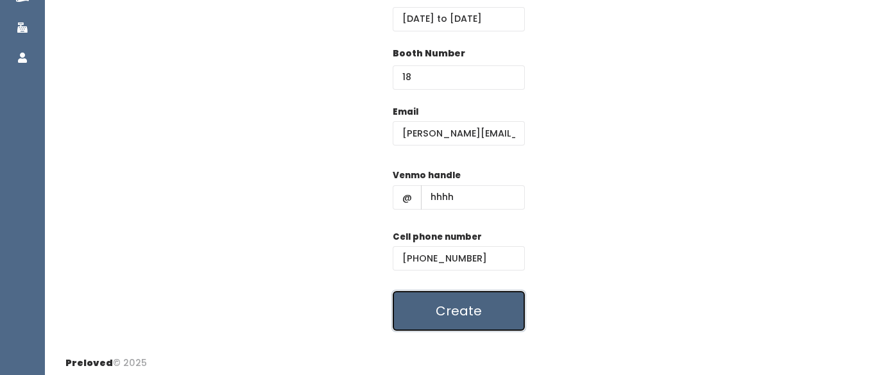
click at [468, 298] on button "Create" at bounding box center [459, 311] width 132 height 40
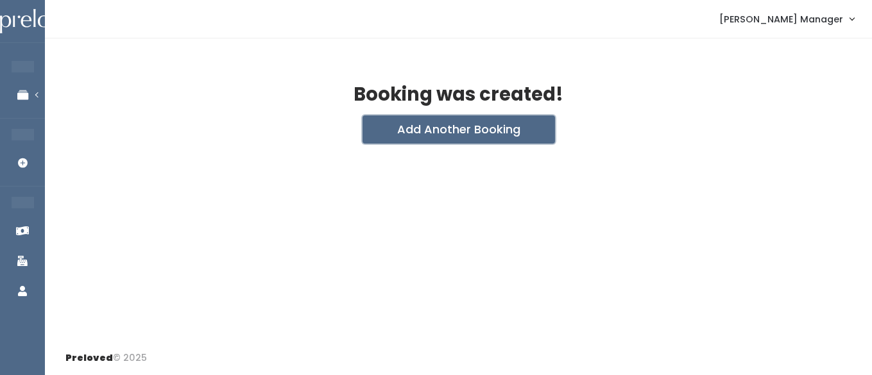
click at [441, 132] on button "Add Another Booking" at bounding box center [458, 129] width 192 height 28
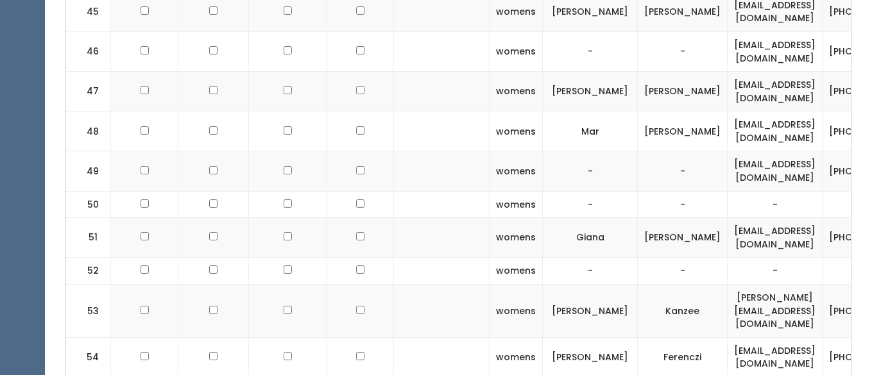
scroll to position [2119, 0]
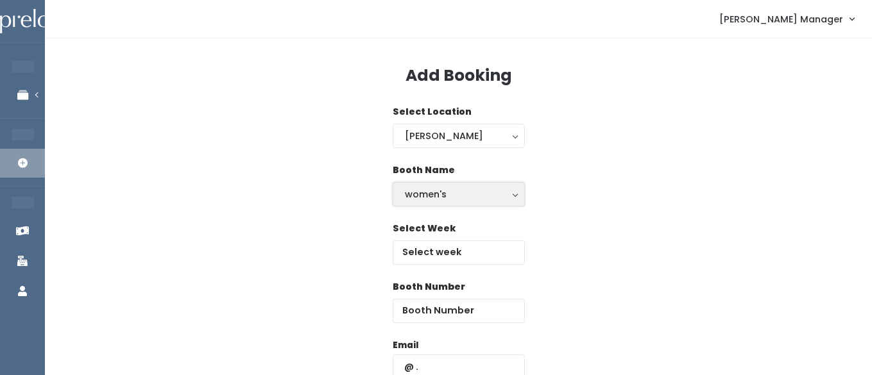
click at [425, 195] on div "women's" at bounding box center [459, 194] width 108 height 14
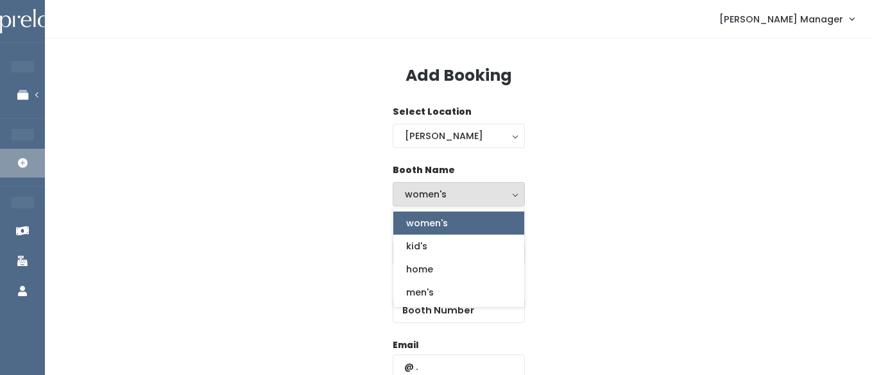
click at [588, 175] on div "Booth Name women's kid's home men's women's women's kid's home men's" at bounding box center [458, 193] width 786 height 58
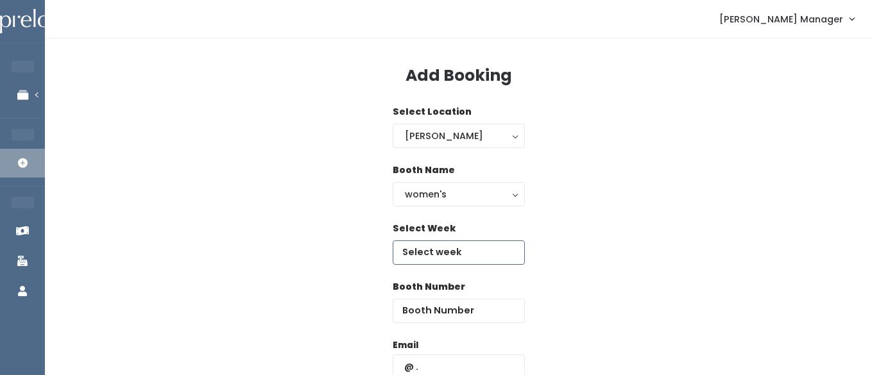
click at [484, 250] on input "text" at bounding box center [459, 253] width 132 height 24
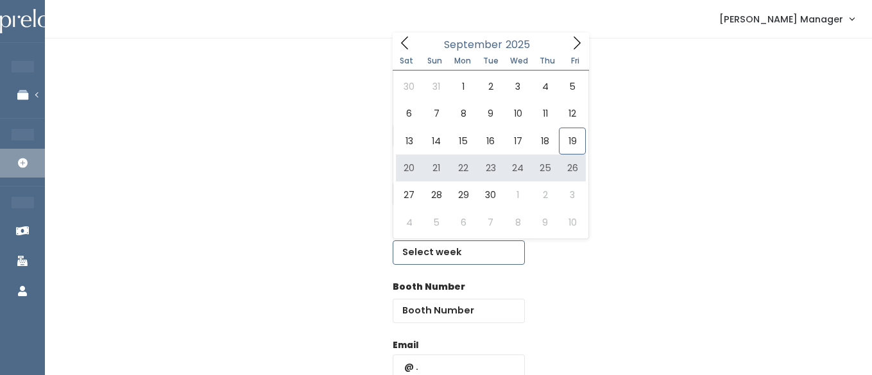
type input "[DATE] to [DATE]"
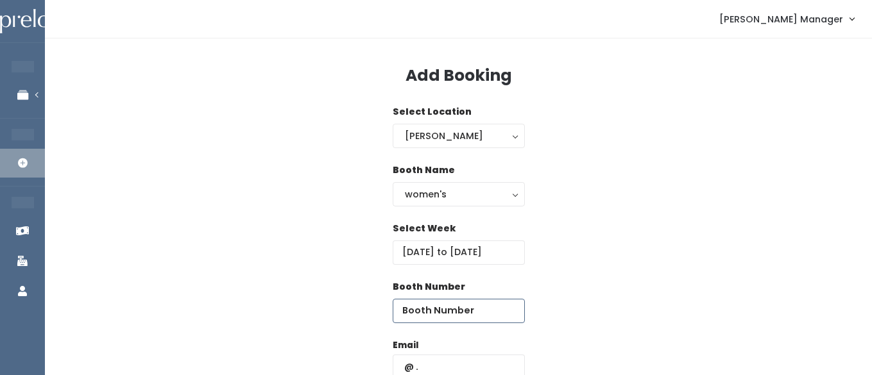
click at [489, 309] on input "number" at bounding box center [459, 311] width 132 height 24
type input "52"
click at [477, 359] on input "text" at bounding box center [459, 367] width 132 height 24
type input "[EMAIL_ADDRESS][DOMAIN_NAME]"
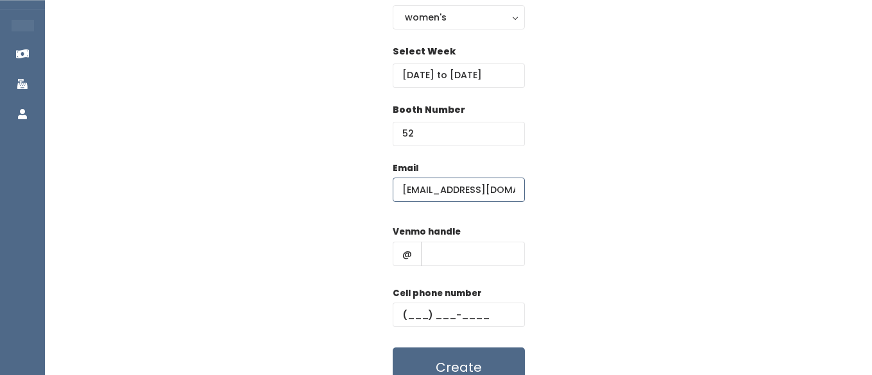
scroll to position [185, 0]
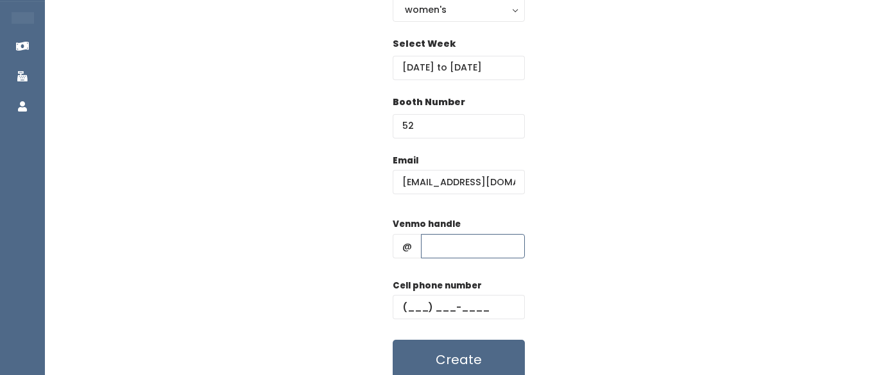
click at [462, 244] on input "text" at bounding box center [473, 246] width 104 height 24
type input "hhhh"
click at [441, 309] on input "text" at bounding box center [459, 307] width 132 height 24
type input "[PHONE_NUMBER]"
click at [453, 343] on button "Create" at bounding box center [459, 360] width 132 height 40
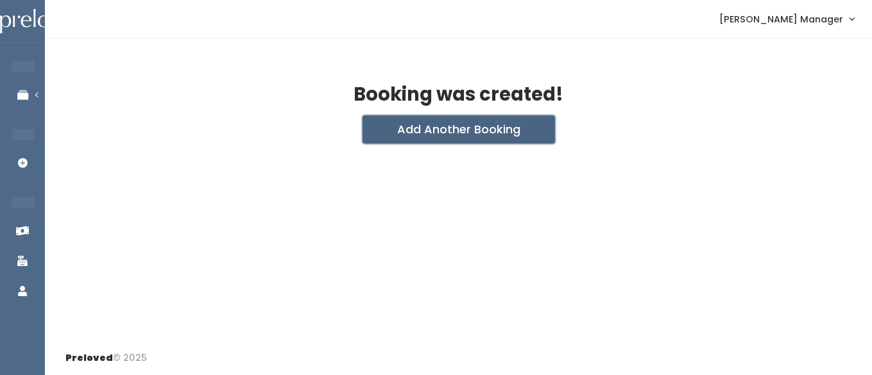
click at [384, 130] on button "Add Another Booking" at bounding box center [458, 129] width 192 height 28
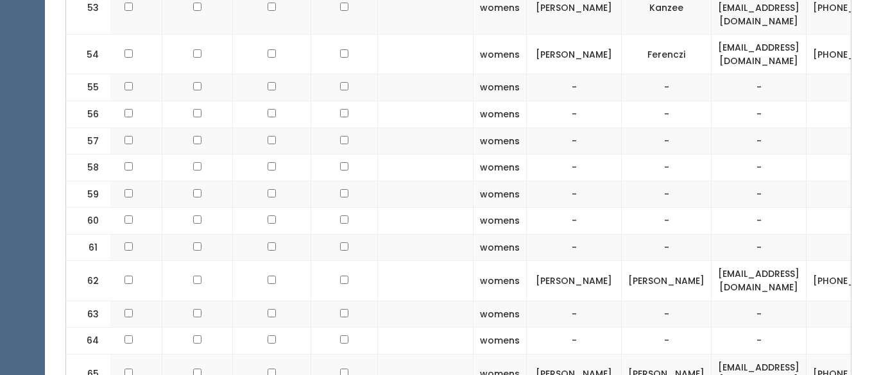
scroll to position [2436, 0]
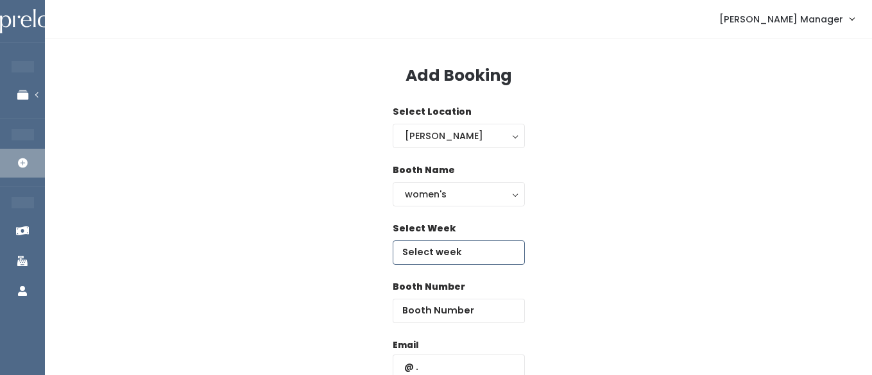
click at [468, 251] on input "text" at bounding box center [459, 253] width 132 height 24
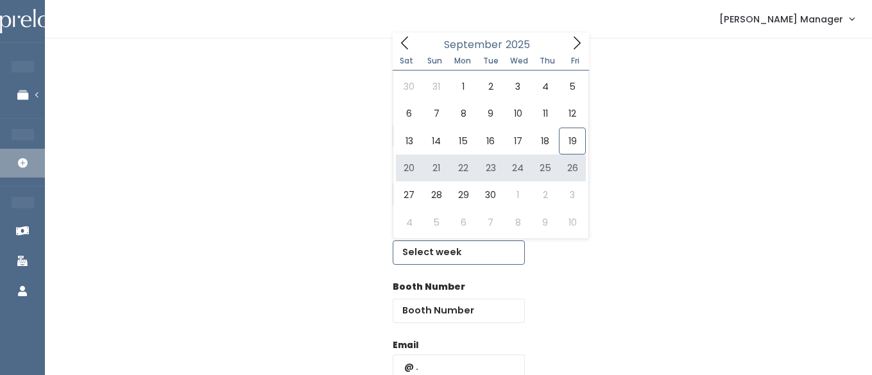
type input "[DATE] to [DATE]"
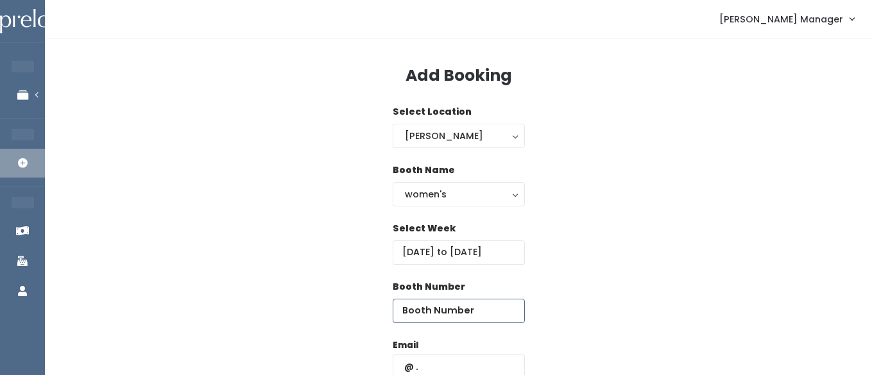
click at [490, 305] on input "number" at bounding box center [459, 311] width 132 height 24
type input "57"
click at [464, 362] on input "text" at bounding box center [459, 367] width 132 height 24
type input "c"
type input "[EMAIL_ADDRESS][DOMAIN_NAME]"
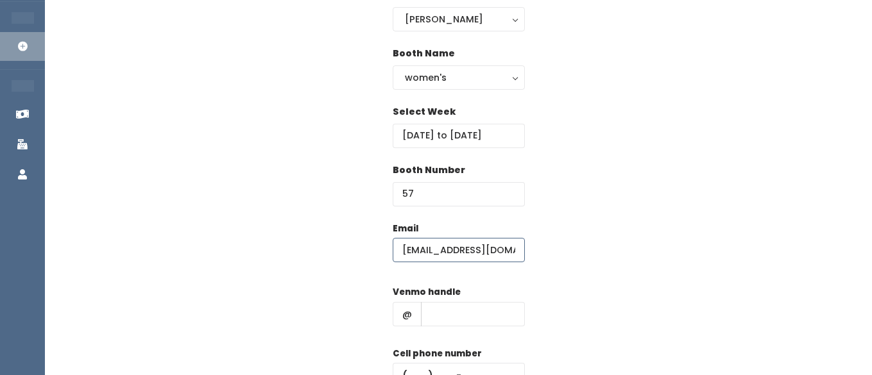
scroll to position [139, 0]
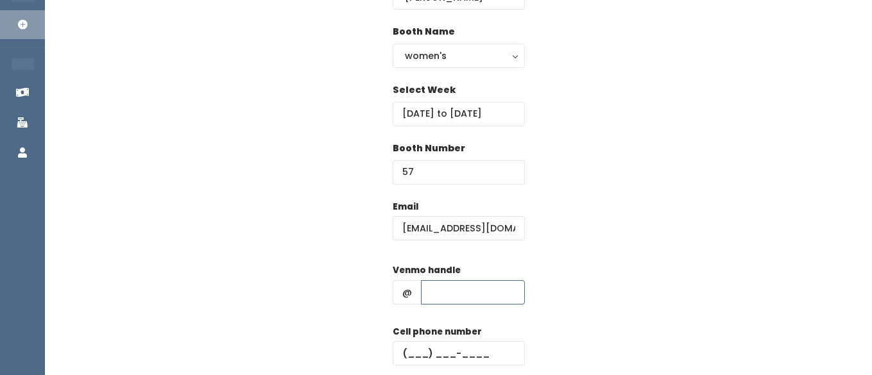
click at [457, 283] on input "text" at bounding box center [473, 292] width 104 height 24
type input "hhhh"
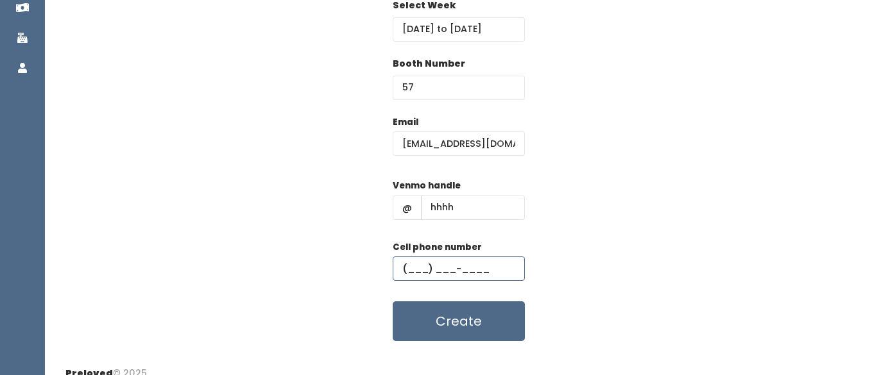
click at [443, 270] on input "text" at bounding box center [459, 269] width 132 height 24
type input "[PHONE_NUMBER]"
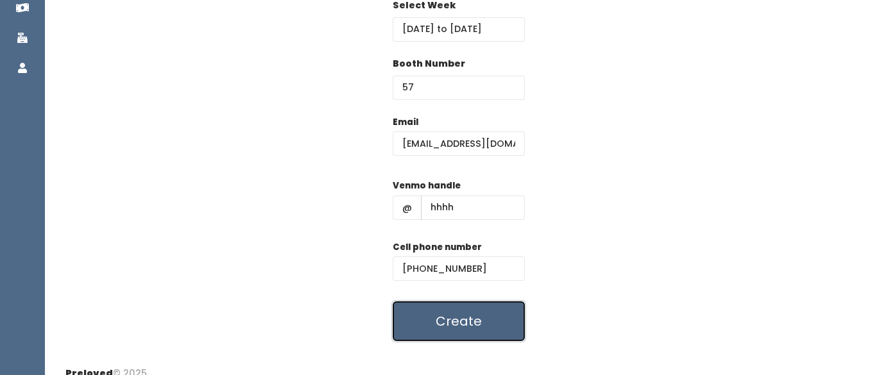
click at [436, 316] on button "Create" at bounding box center [459, 321] width 132 height 40
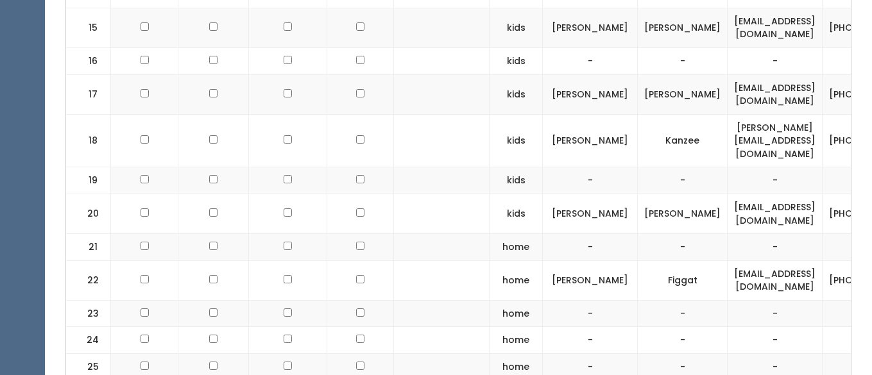
scroll to position [981, 0]
